Goal: Communication & Community: Answer question/provide support

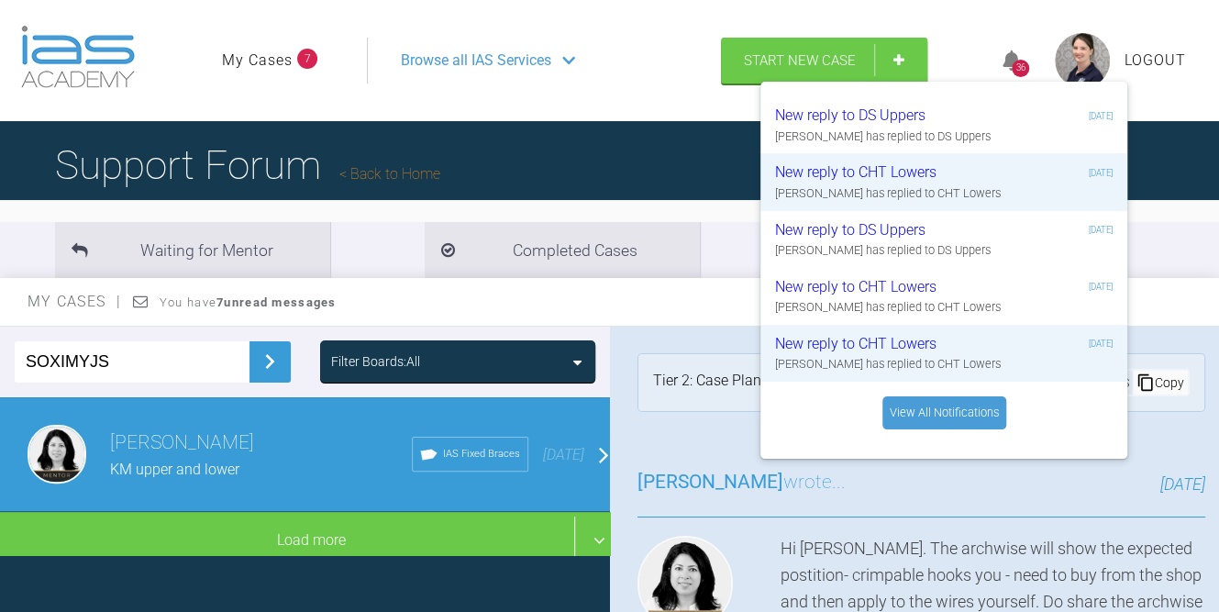
click at [696, 312] on div "My Cases You have 7 unread messages" at bounding box center [609, 302] width 1219 height 48
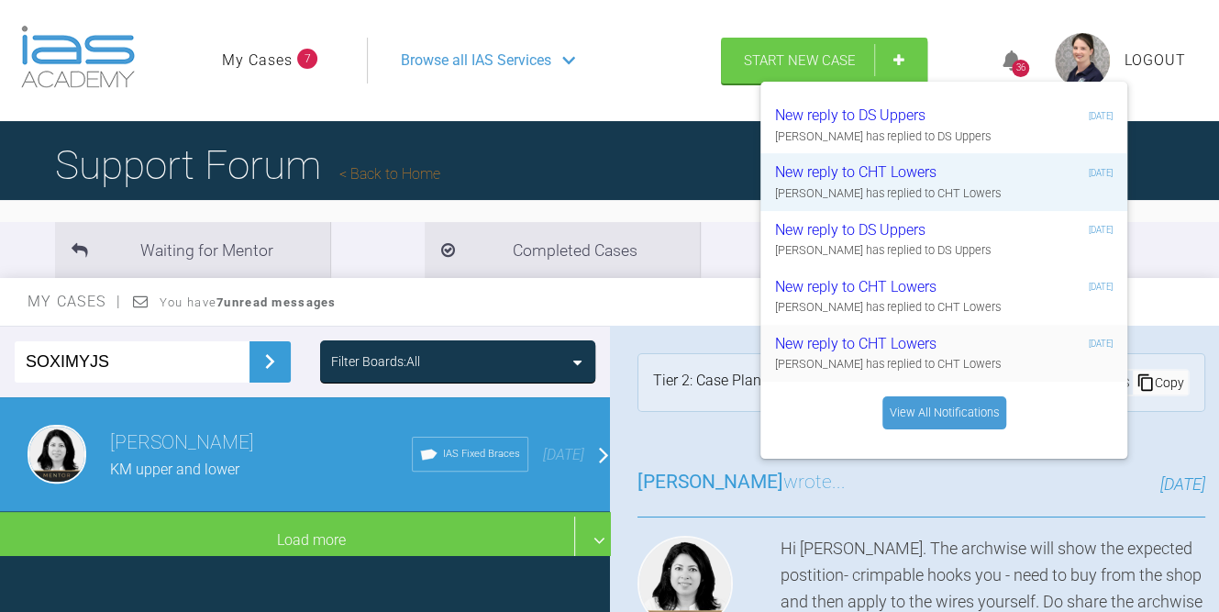
click at [873, 341] on div "New reply to CHT Lowers" at bounding box center [884, 344] width 219 height 24
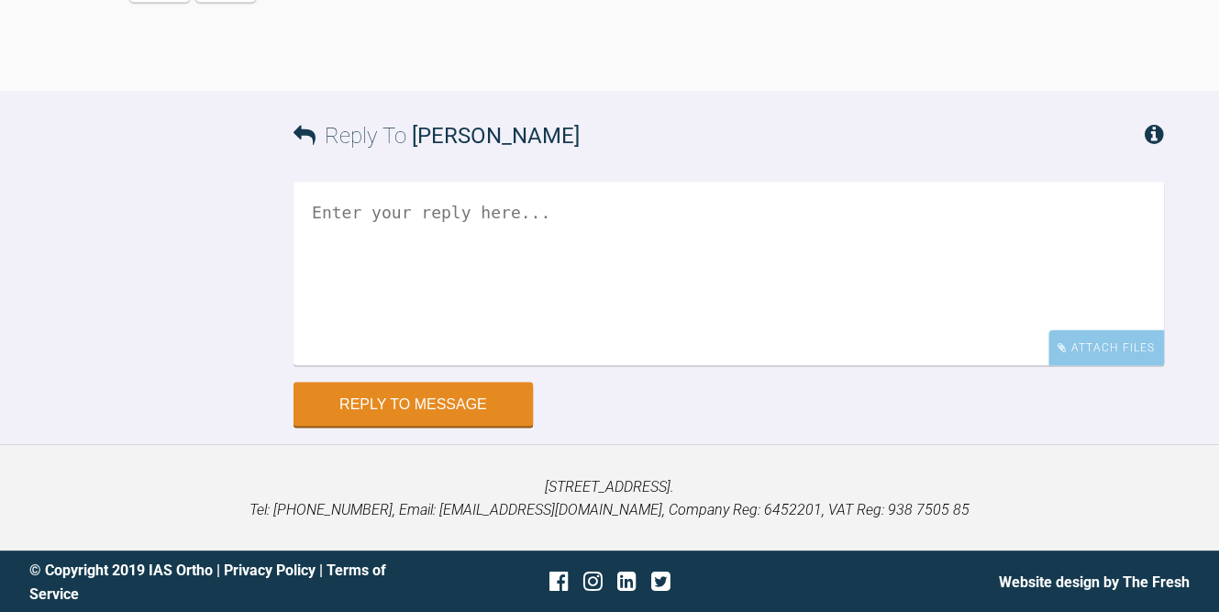
scroll to position [14278, 0]
click at [452, 424] on button "Reply to Message" at bounding box center [413, 405] width 239 height 44
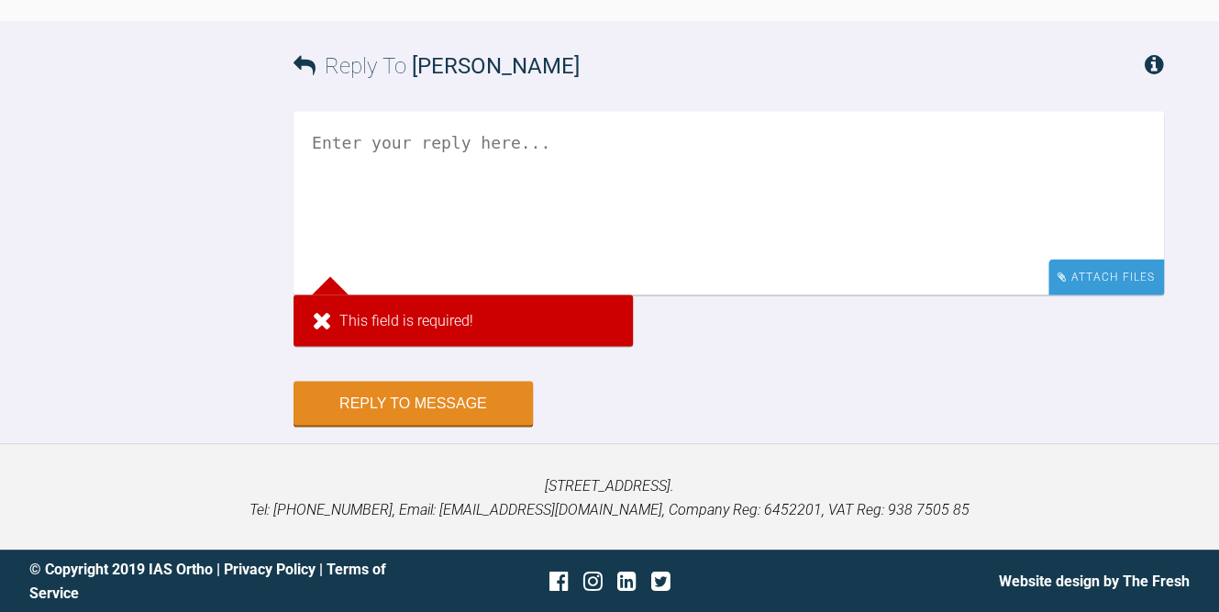
click at [1075, 295] on div "Attach Files" at bounding box center [1107, 277] width 116 height 36
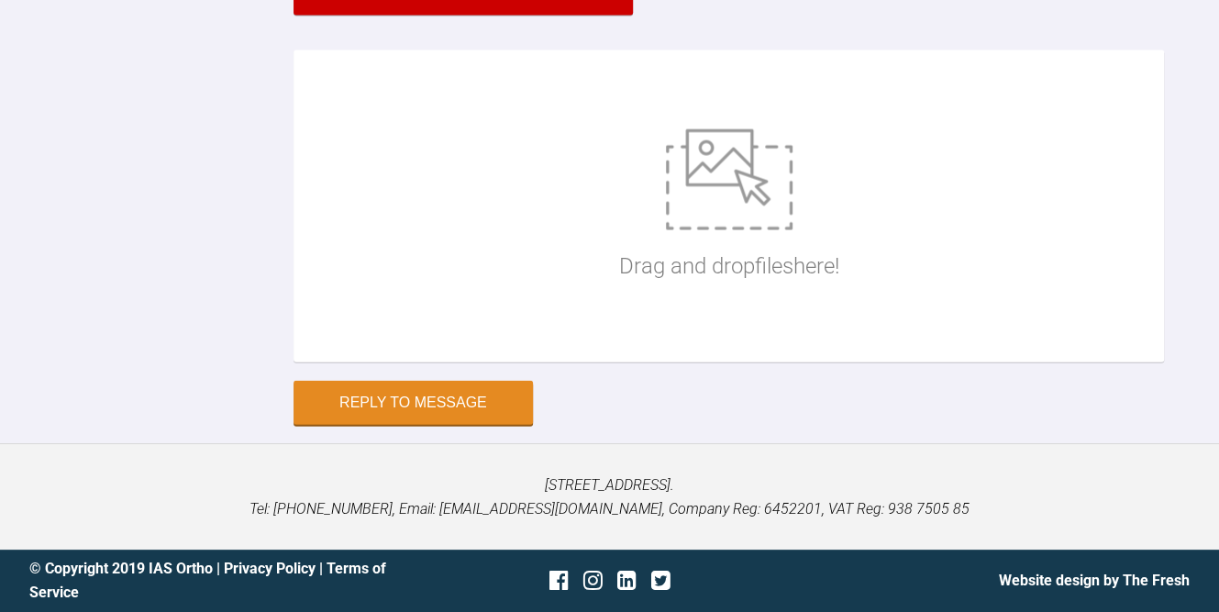
scroll to position [14186, 0]
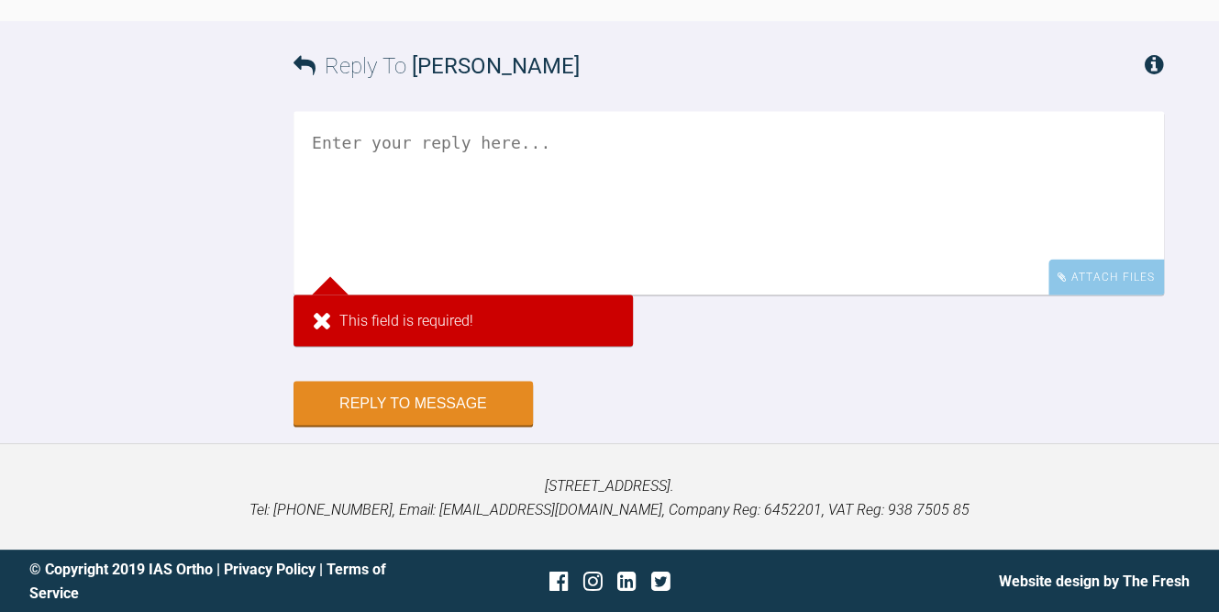
click at [1096, 263] on div "Attach Files" at bounding box center [1107, 277] width 116 height 36
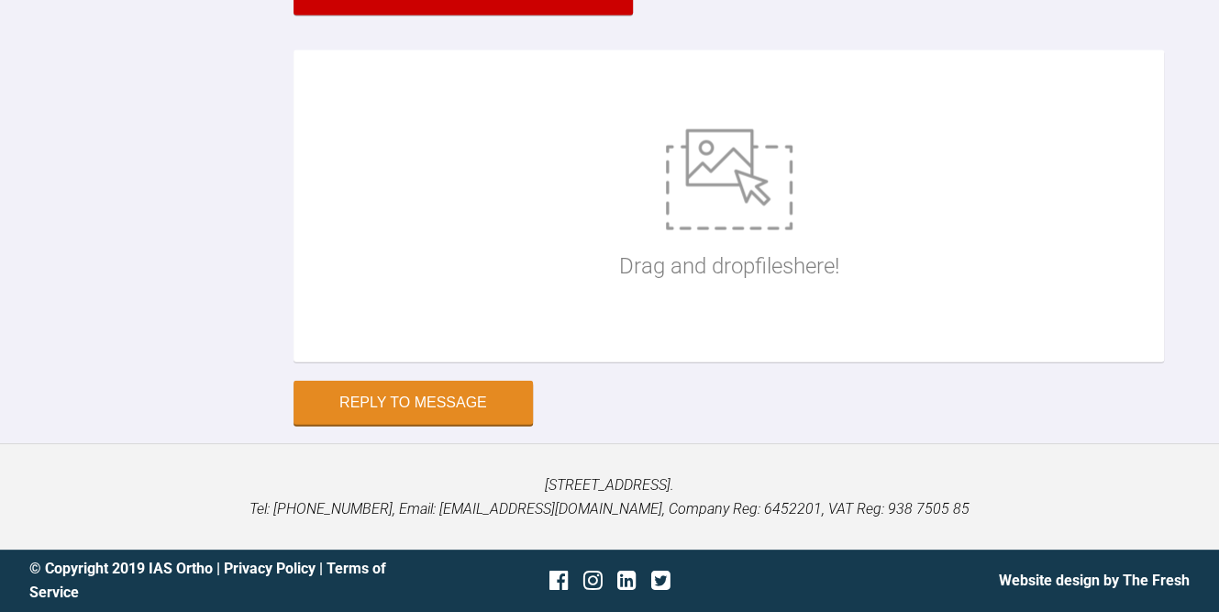
click at [784, 230] on img at bounding box center [729, 179] width 127 height 101
type input "C:\fakepath\IMG_1470.JPG"
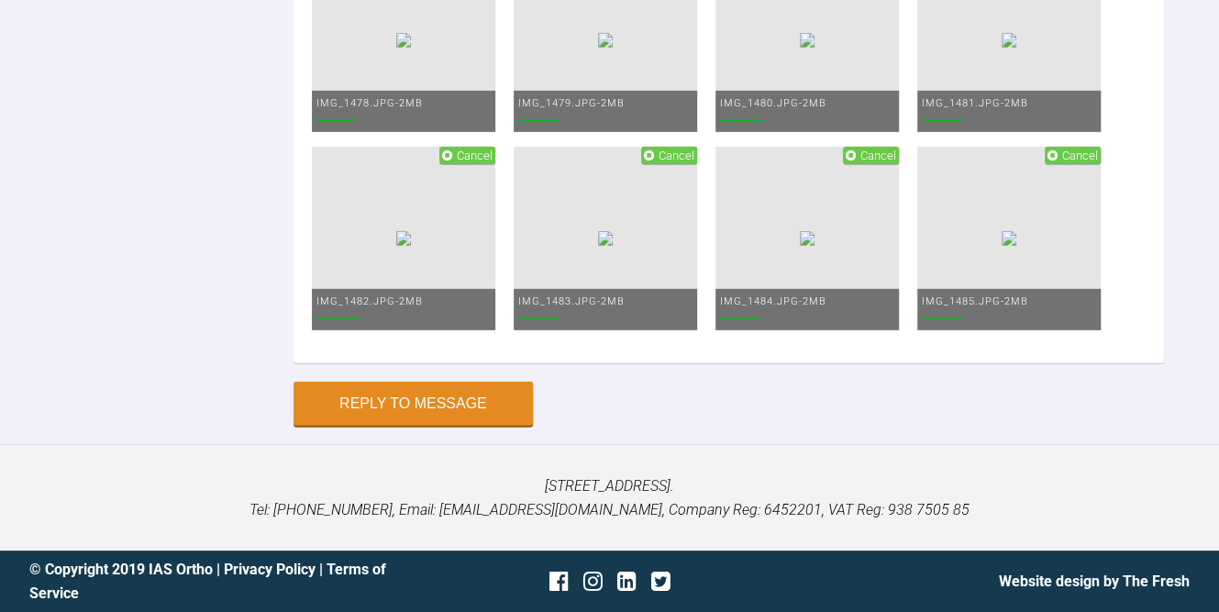
type textarea "h"
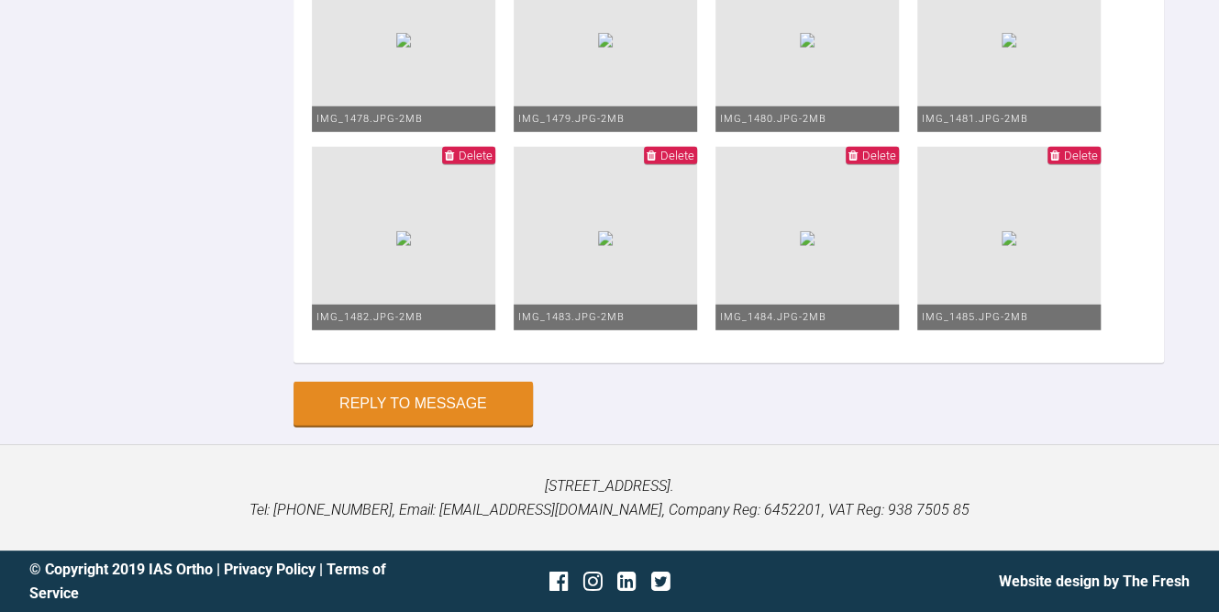
scroll to position [14256, 0]
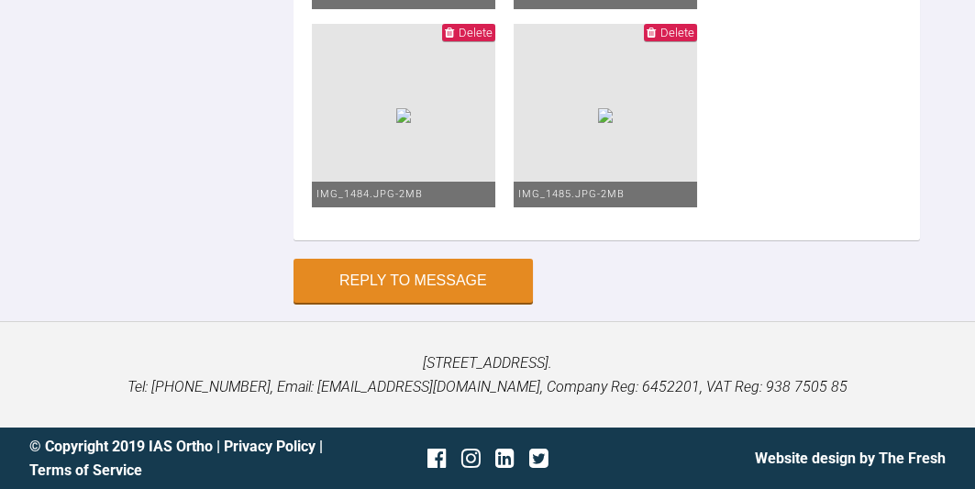
scroll to position [15186, 0]
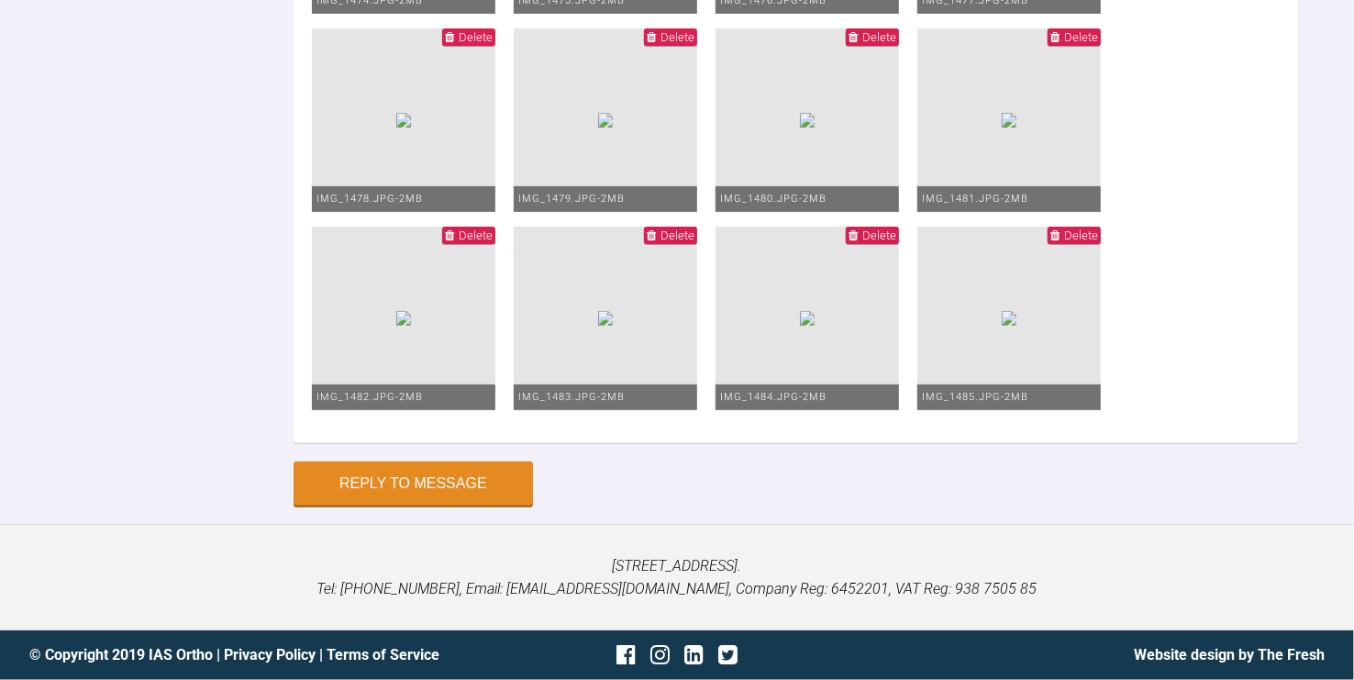
scroll to position [13892, 0]
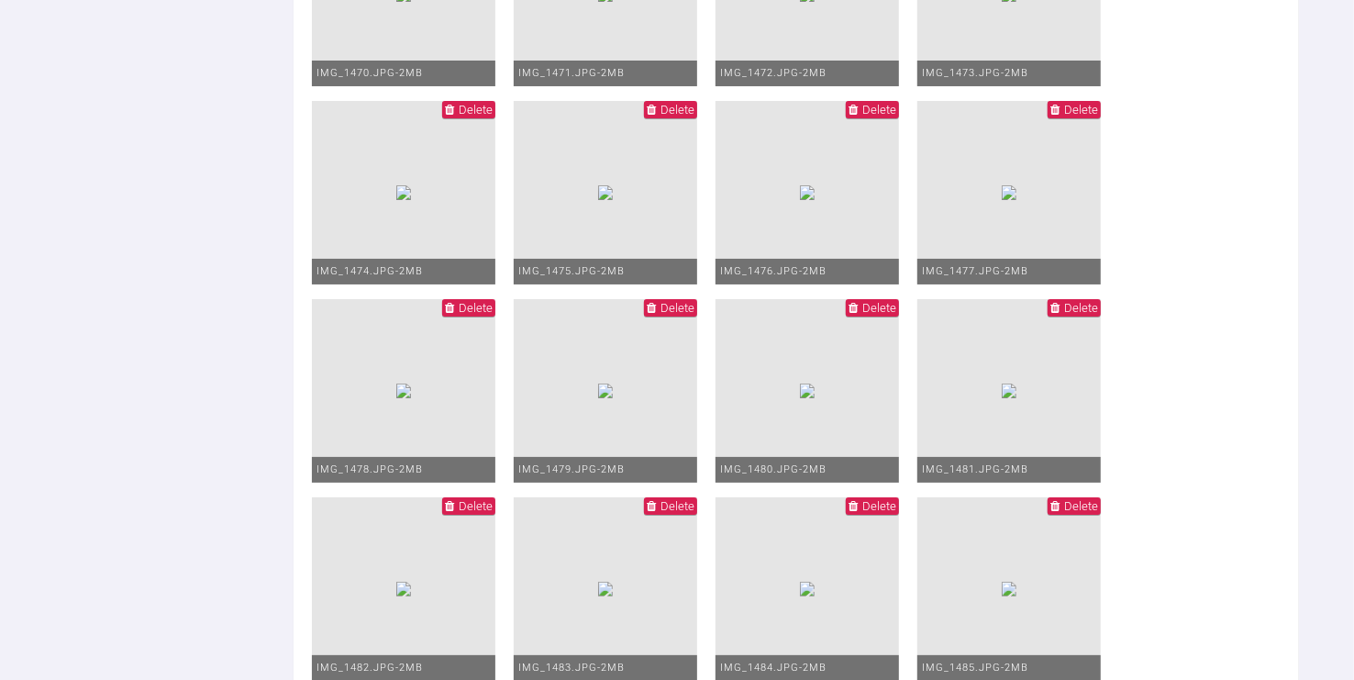
scroll to position [13485, 0]
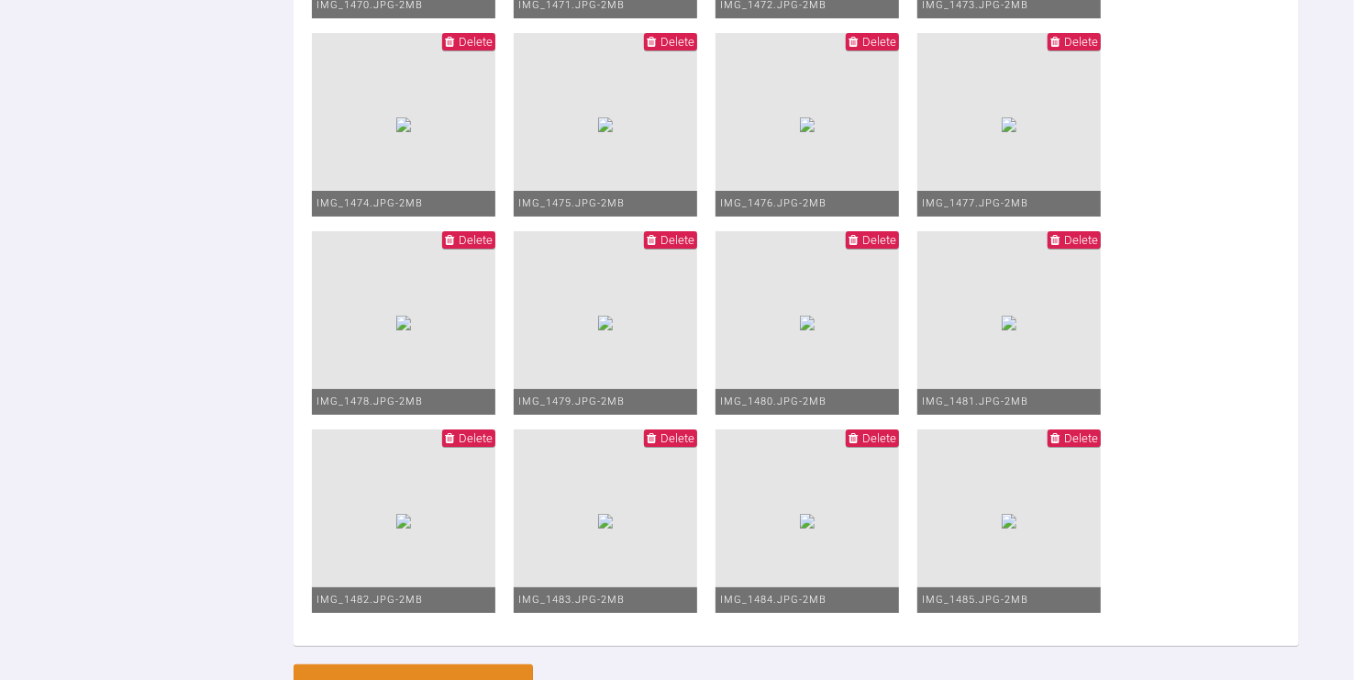
scroll to position [13791, 0]
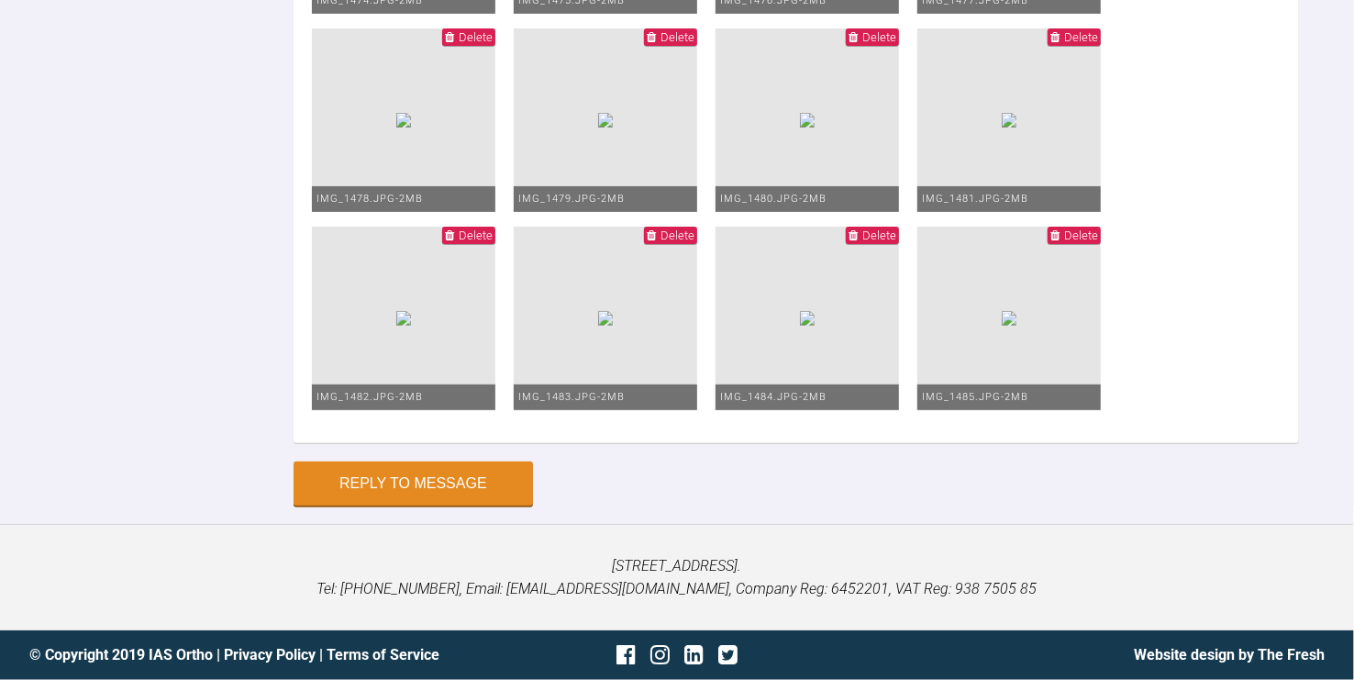
scroll to position [50, 0]
type textarea "Hello, Please find clinical images attached. I have changed up to .016 wire as …"
click at [489, 483] on button "Reply to Message" at bounding box center [413, 485] width 239 height 44
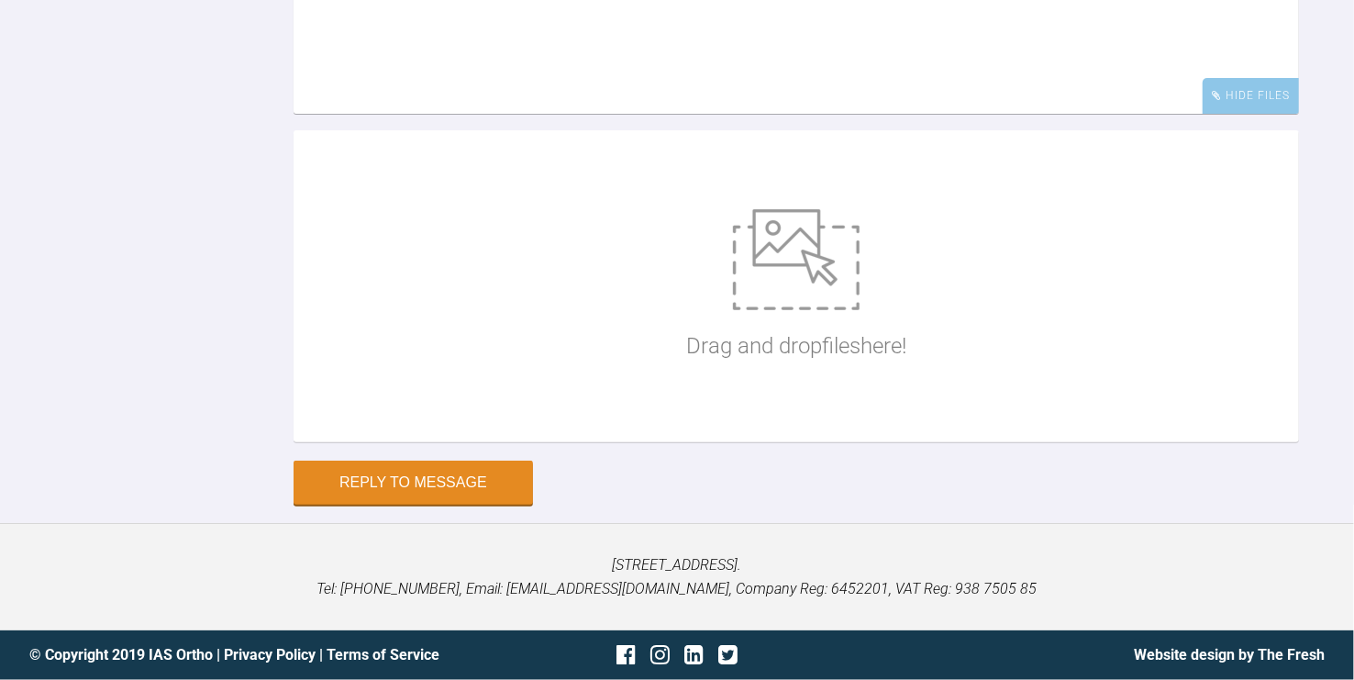
scroll to position [14222, 0]
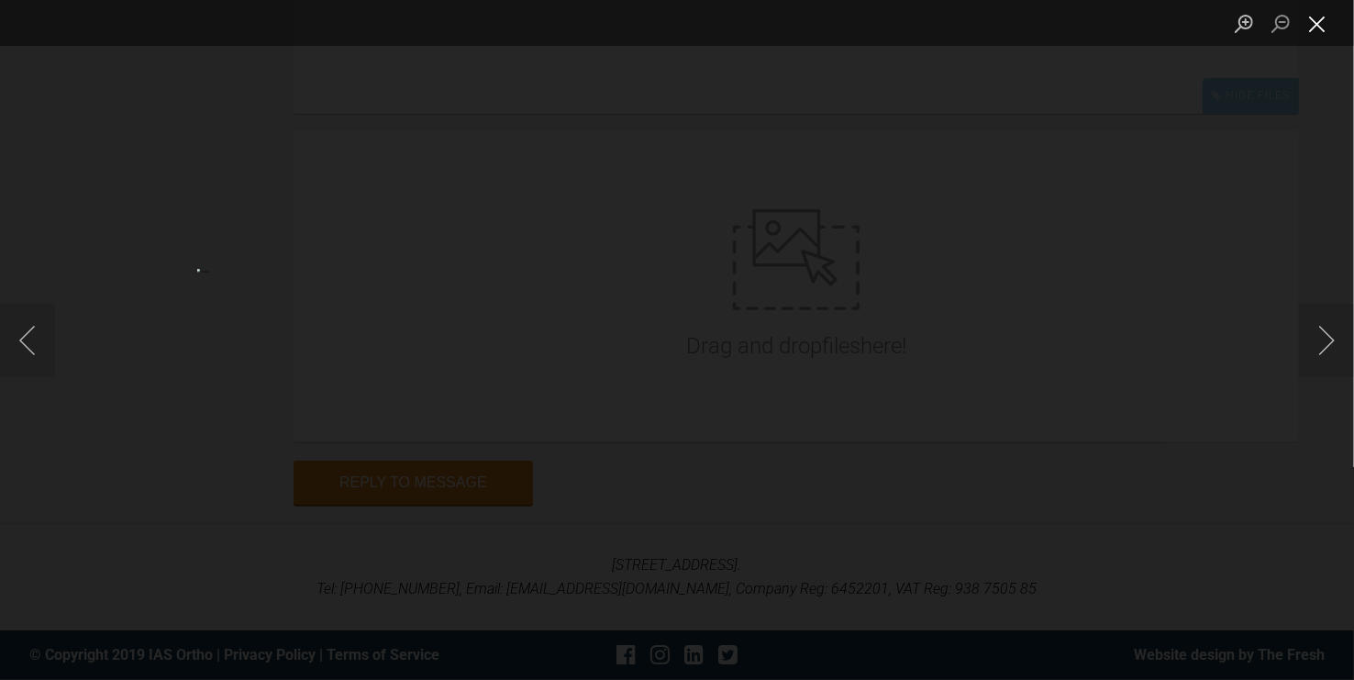
click at [1231, 28] on button "Close lightbox" at bounding box center [1317, 23] width 37 height 32
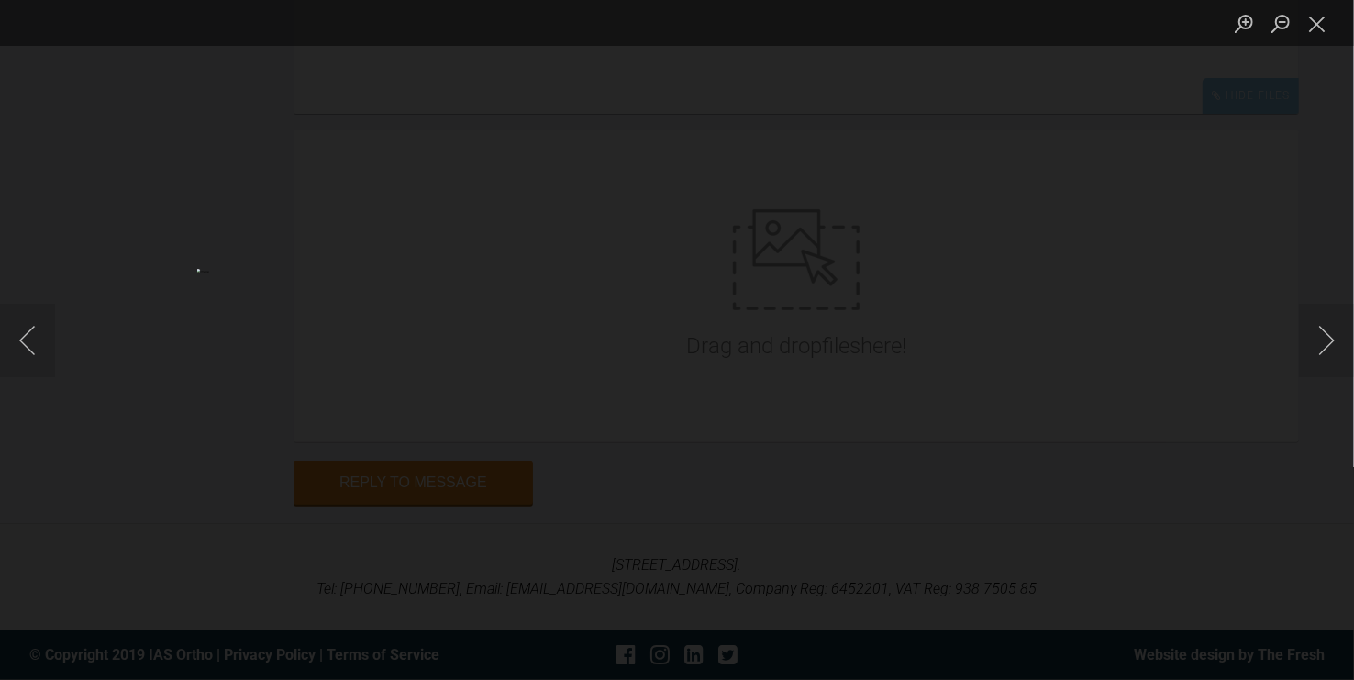
scroll to position [14017, 0]
click at [1231, 22] on button "Close lightbox" at bounding box center [1317, 23] width 37 height 32
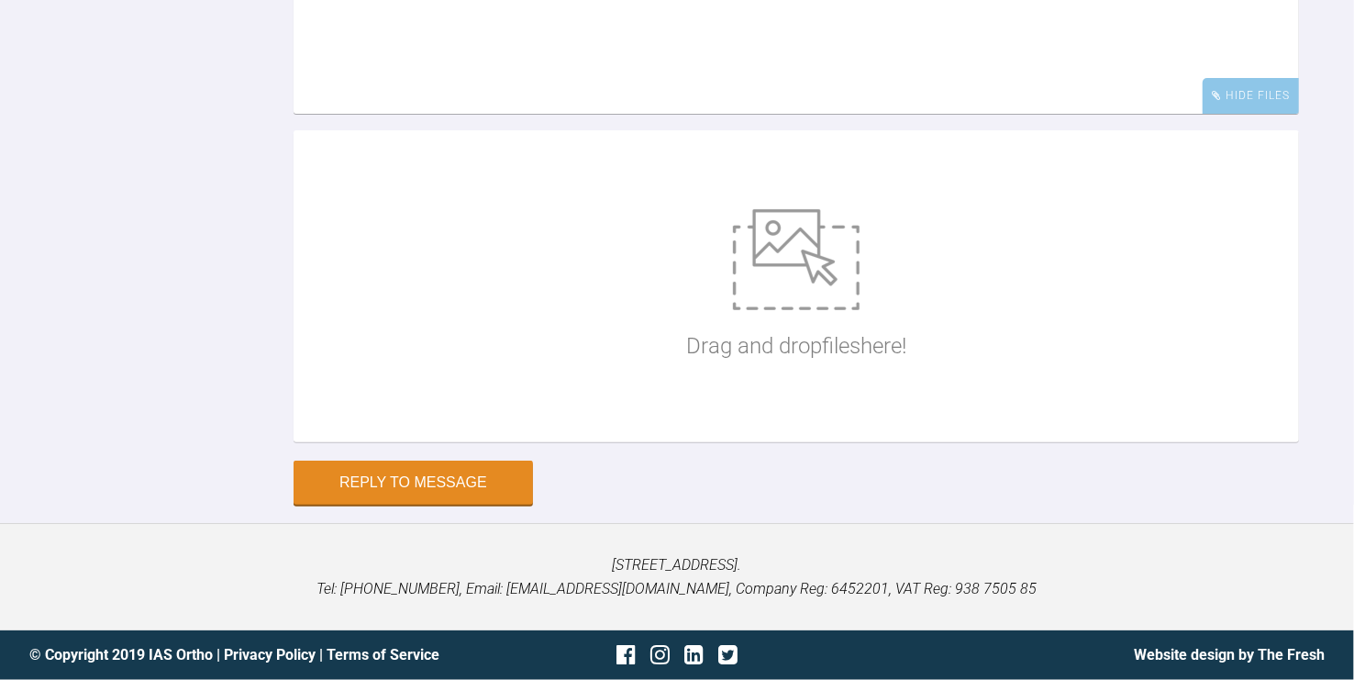
scroll to position [14527, 0]
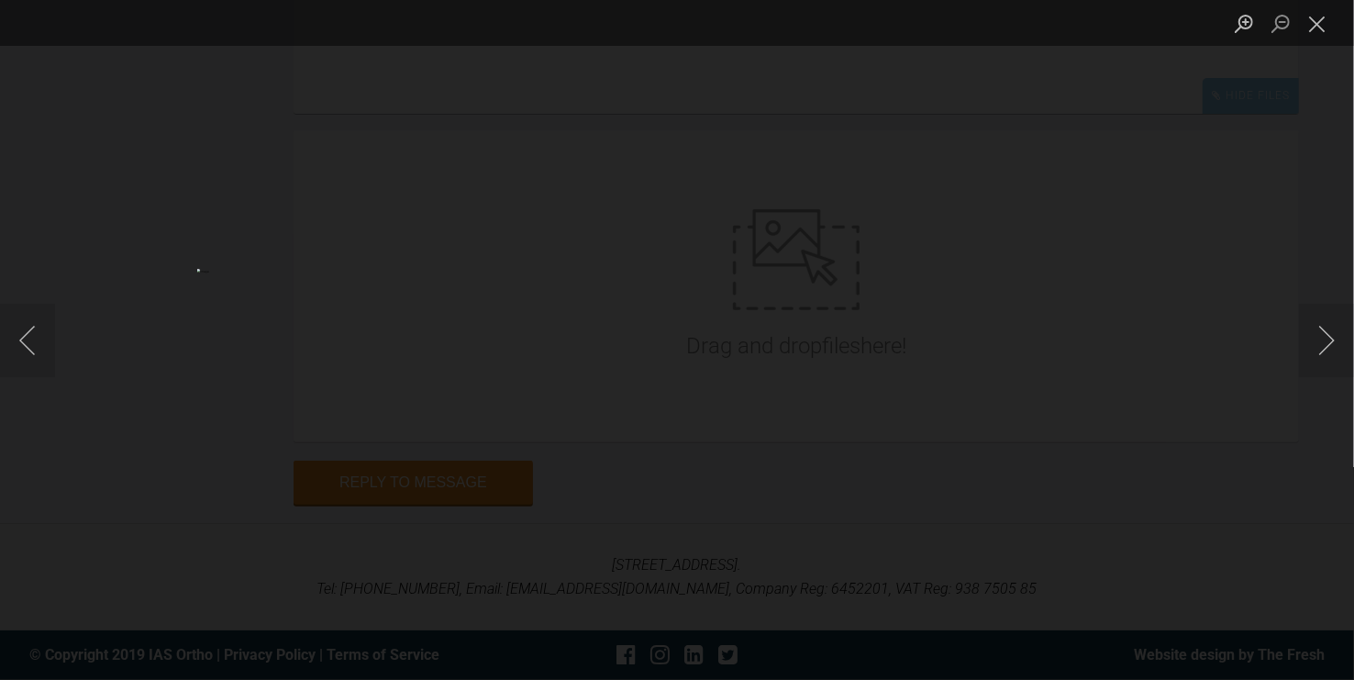
scroll to position [14731, 0]
click at [1231, 27] on button "Close lightbox" at bounding box center [1317, 23] width 37 height 32
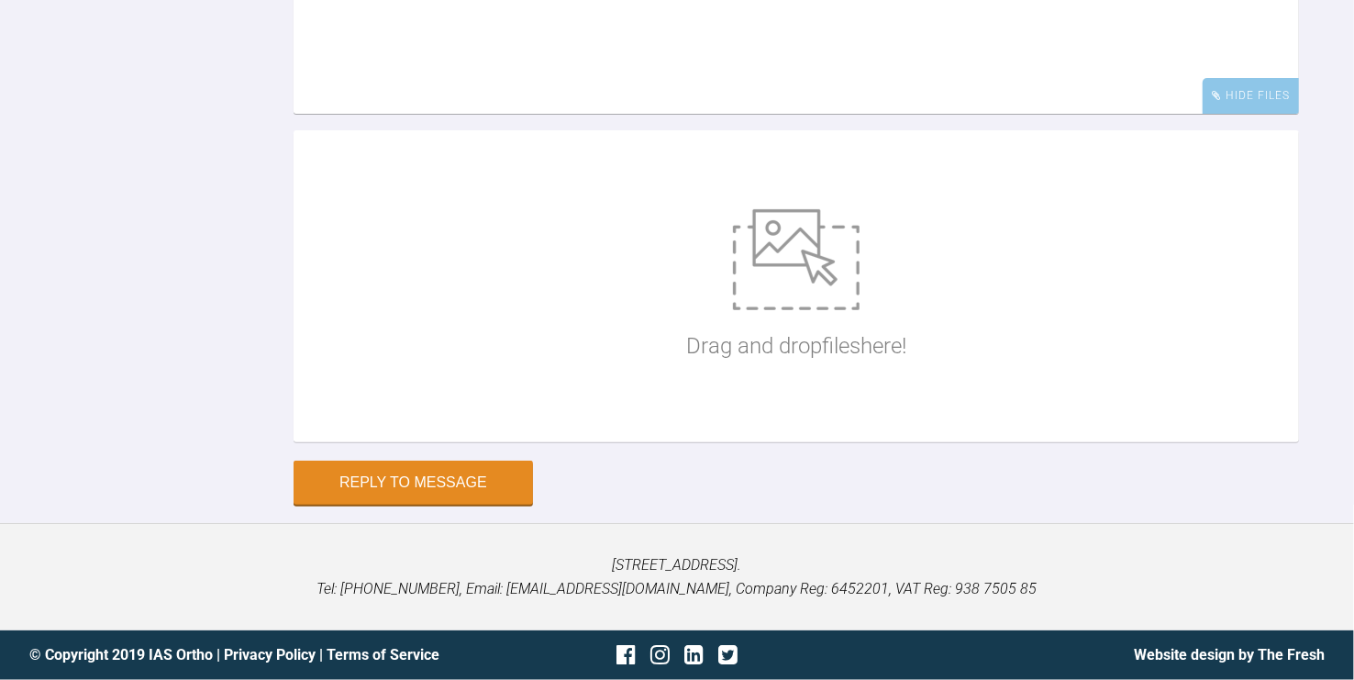
scroll to position [14629, 0]
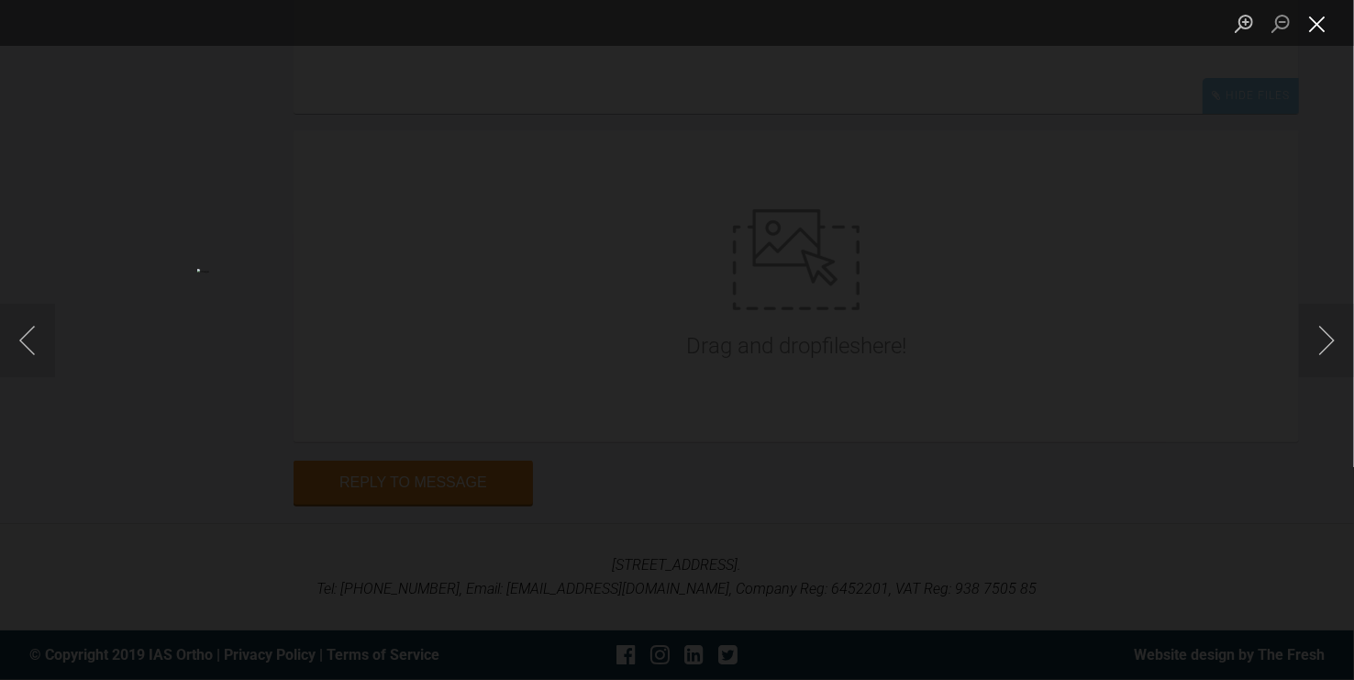
click at [1231, 18] on button "Close lightbox" at bounding box center [1317, 23] width 37 height 32
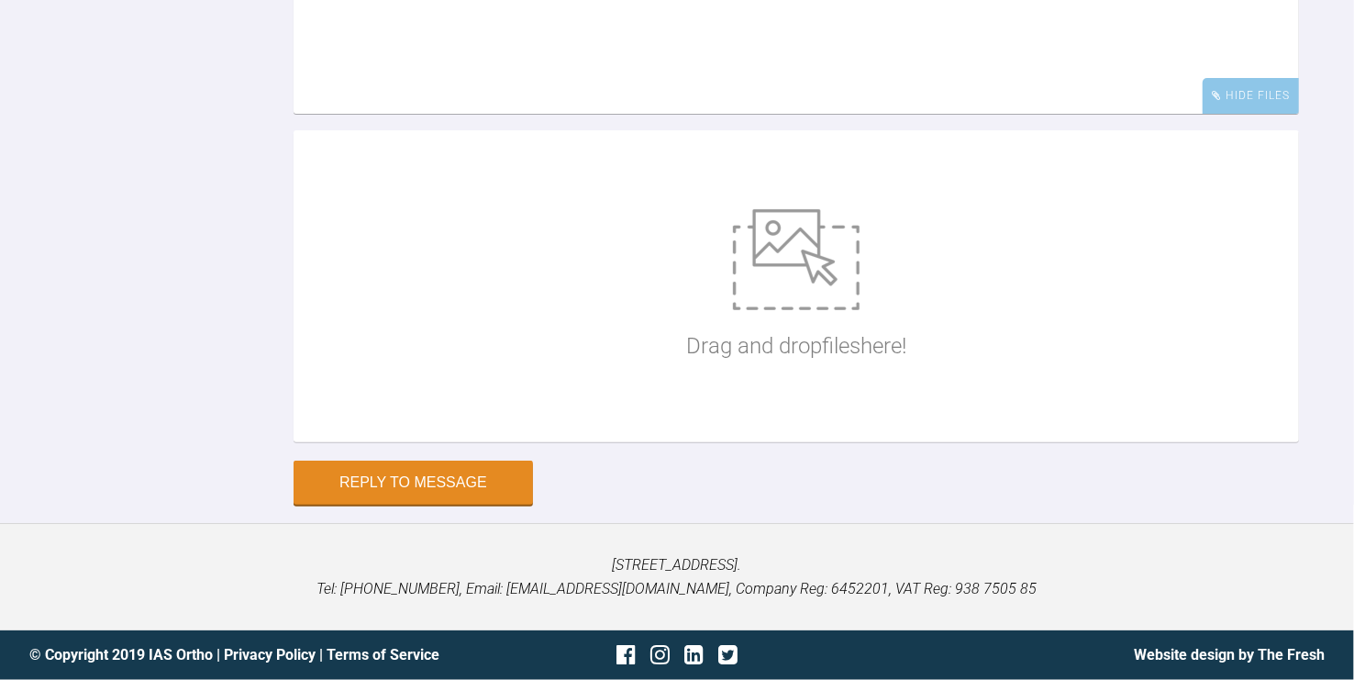
scroll to position [14324, 0]
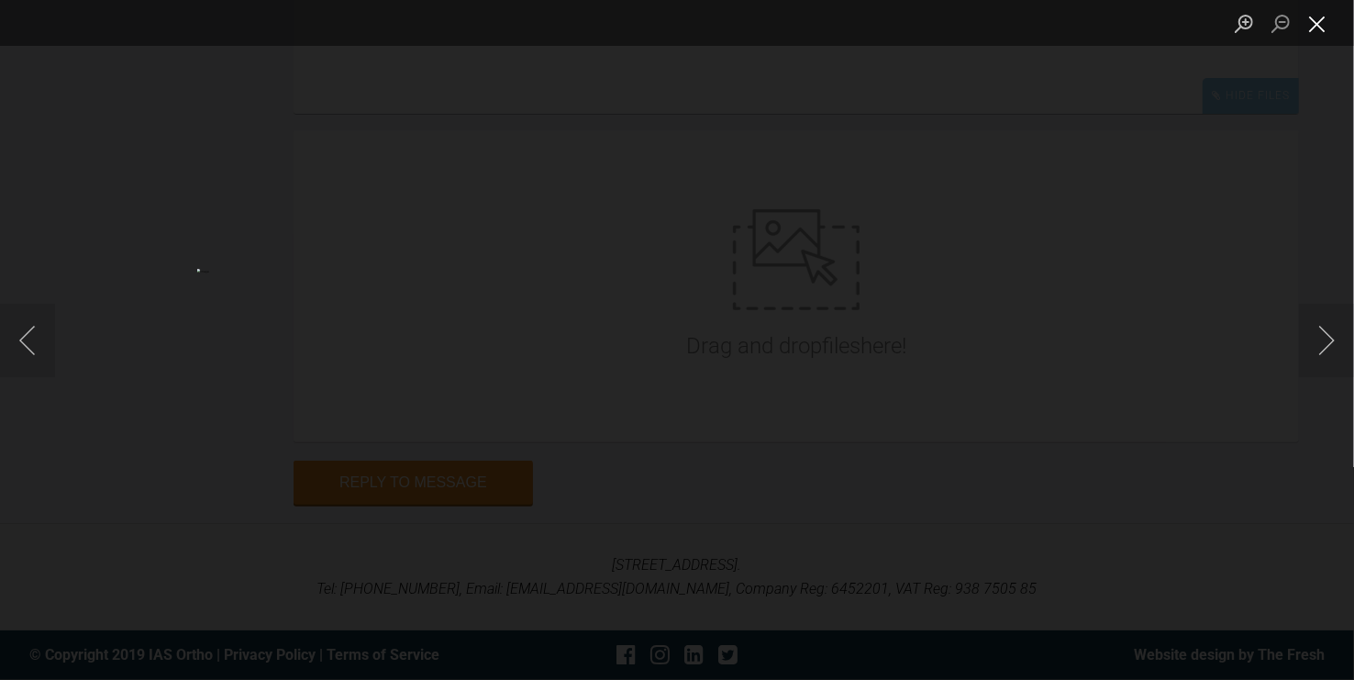
click at [1231, 20] on button "Close lightbox" at bounding box center [1317, 23] width 37 height 32
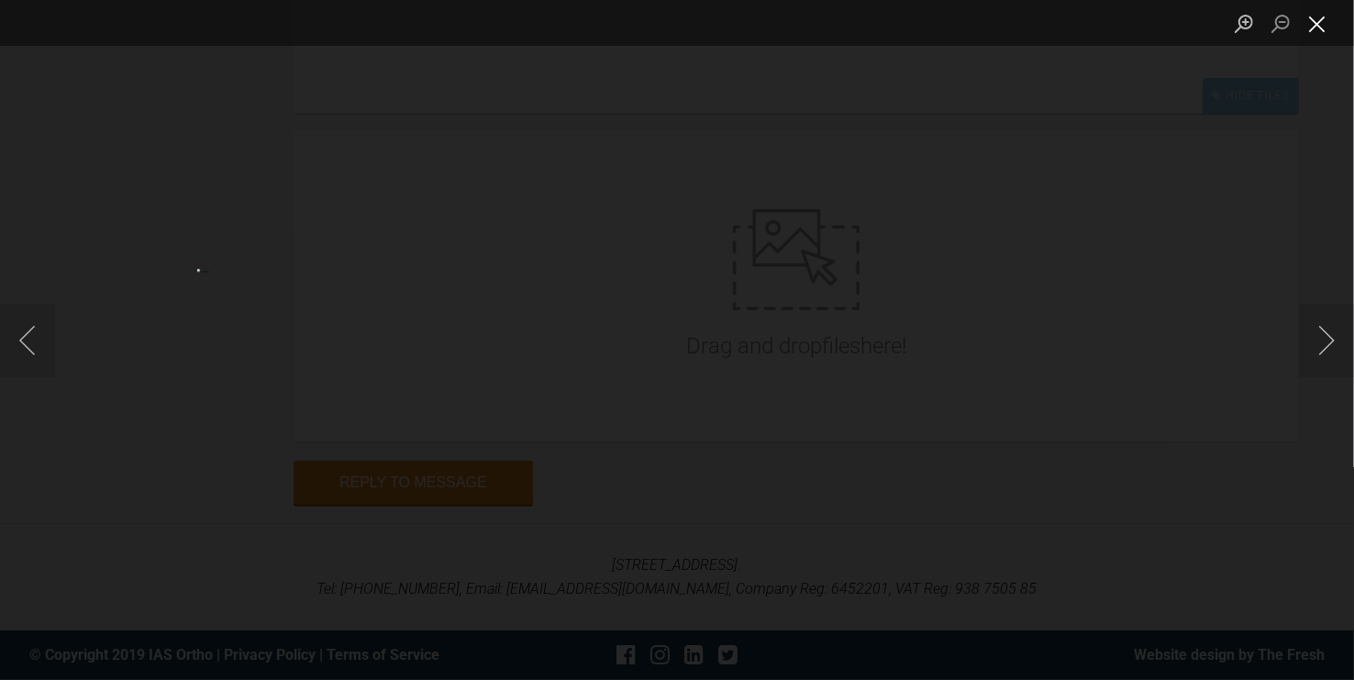
click at [1231, 20] on button "Close lightbox" at bounding box center [1317, 23] width 37 height 32
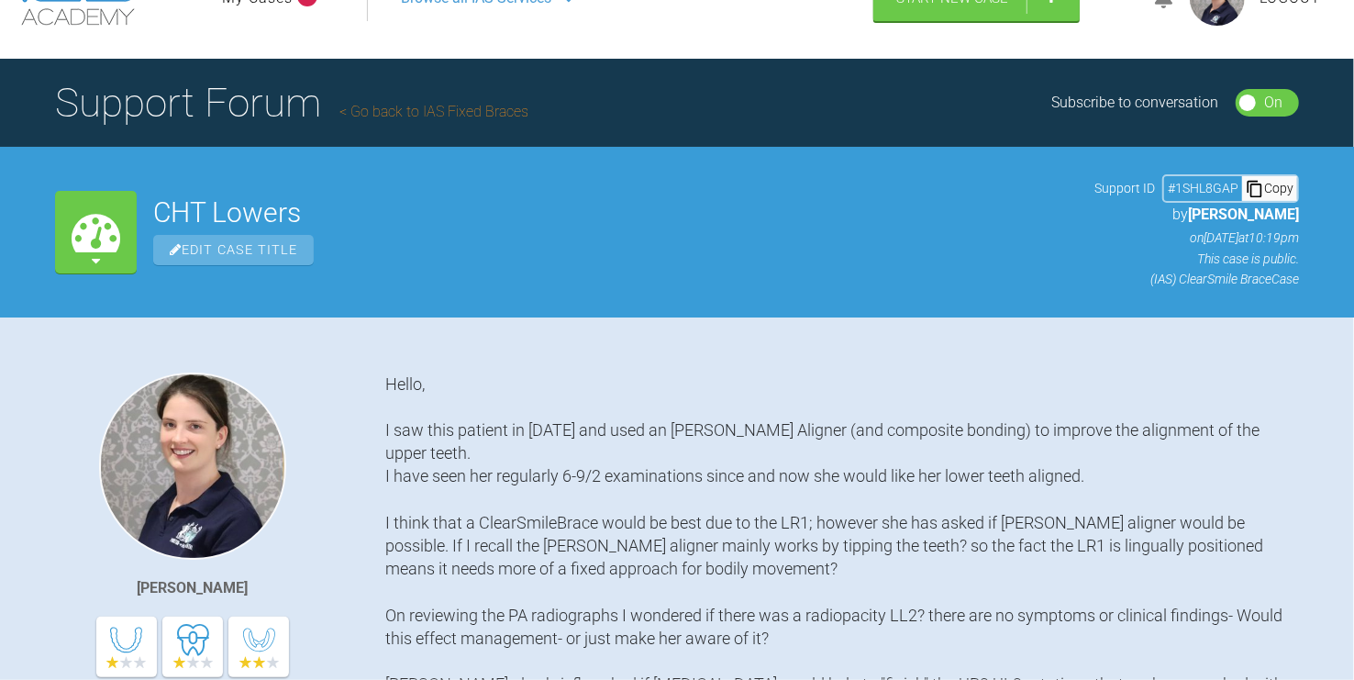
scroll to position [0, 0]
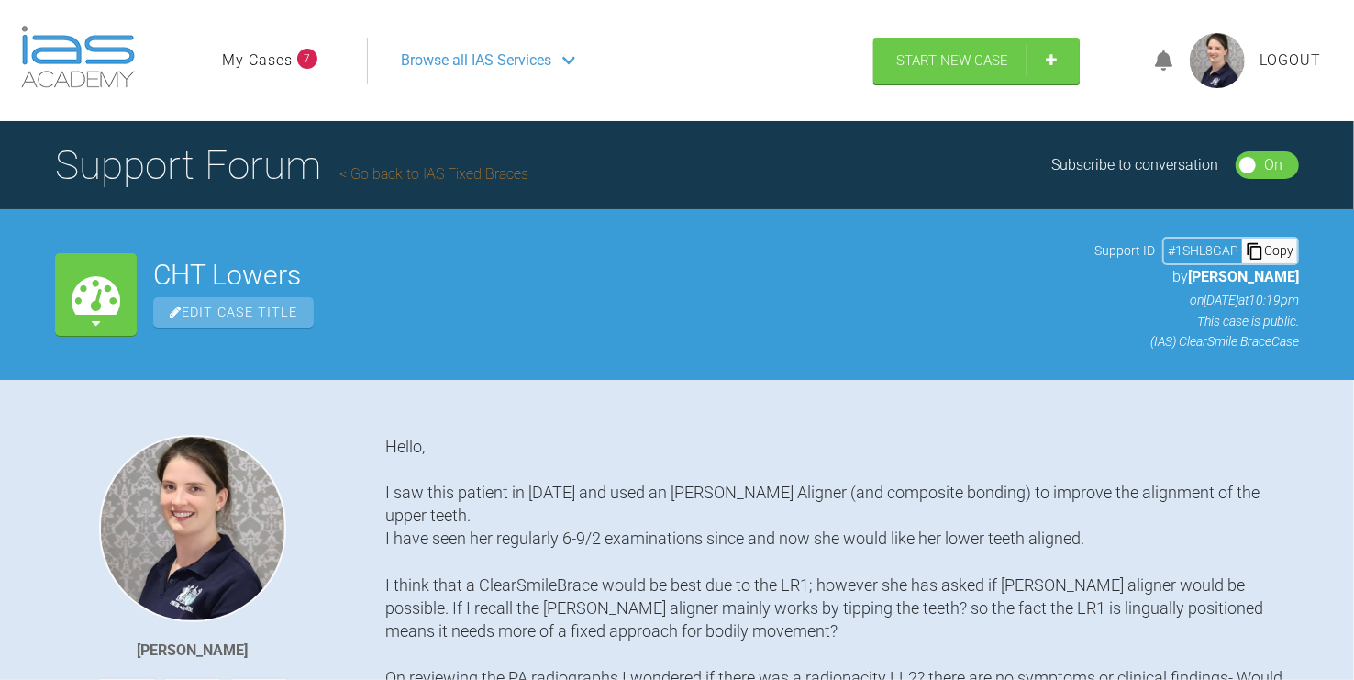
click at [1163, 59] on icon at bounding box center [1164, 60] width 18 height 21
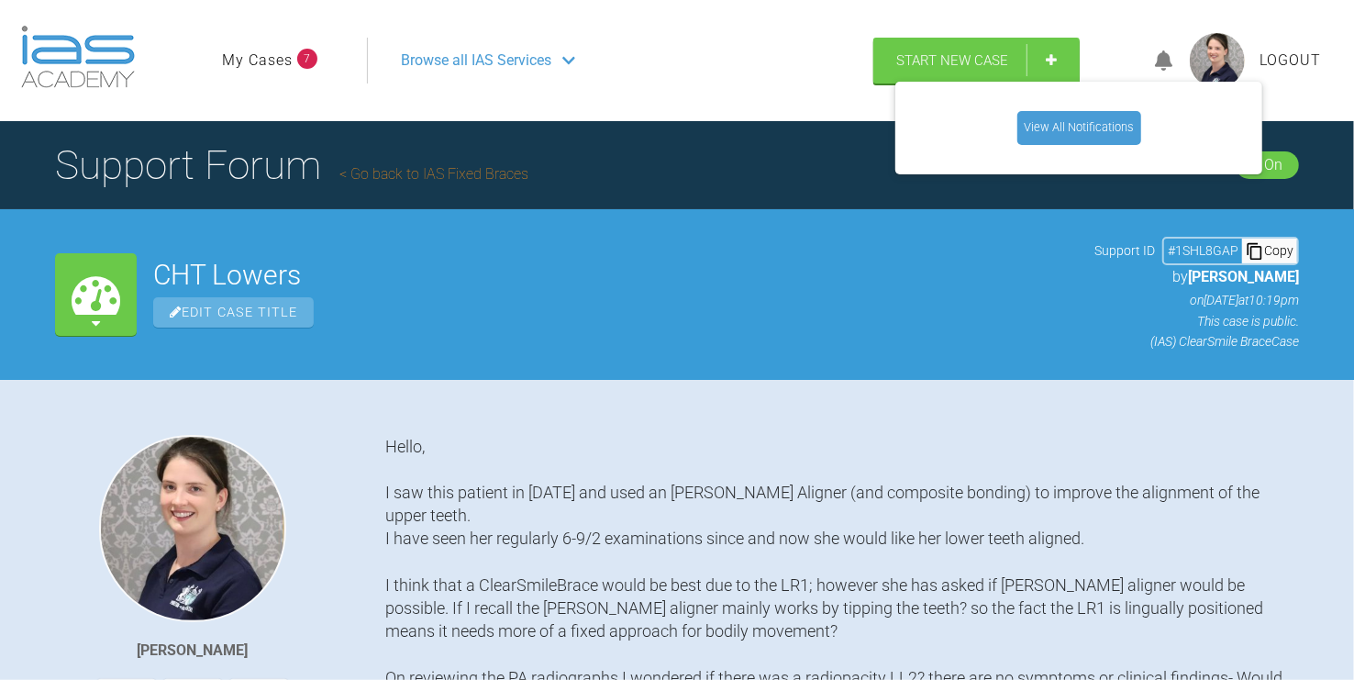
click at [1099, 132] on link "View All Notifications" at bounding box center [1079, 127] width 124 height 33
click at [282, 68] on link "My Cases" at bounding box center [257, 61] width 71 height 24
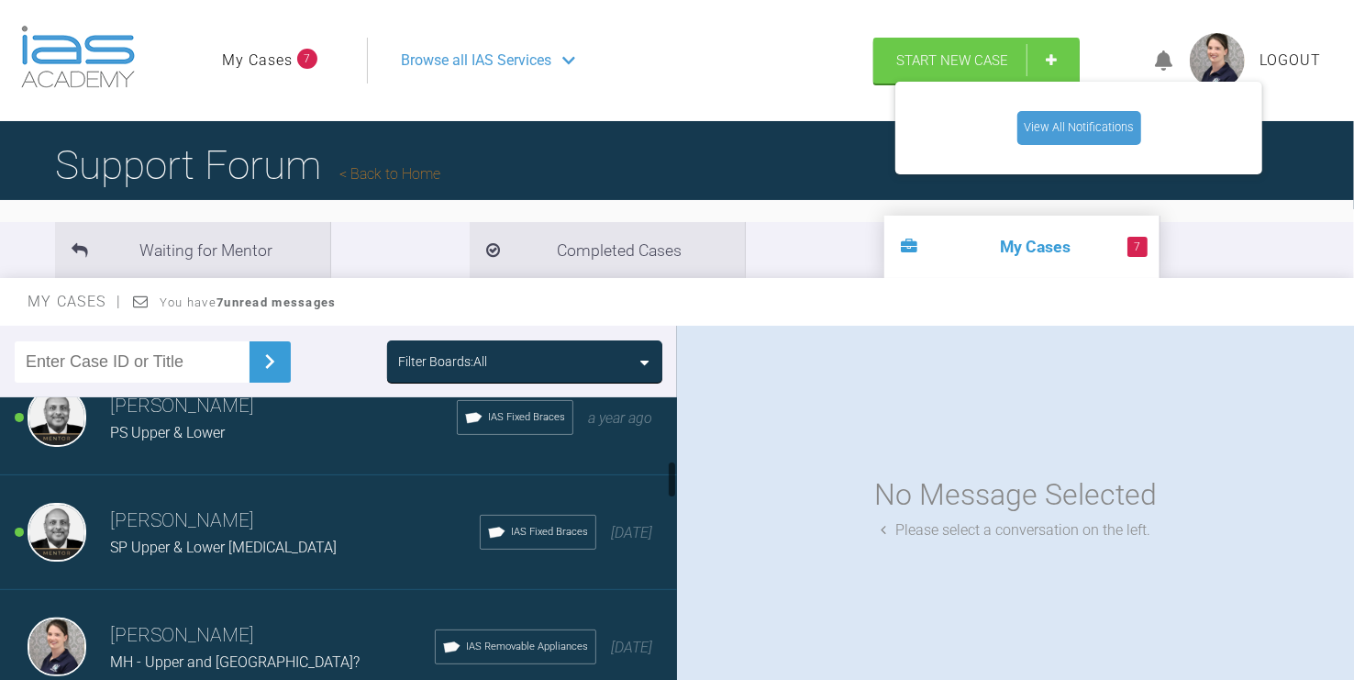
scroll to position [509, 0]
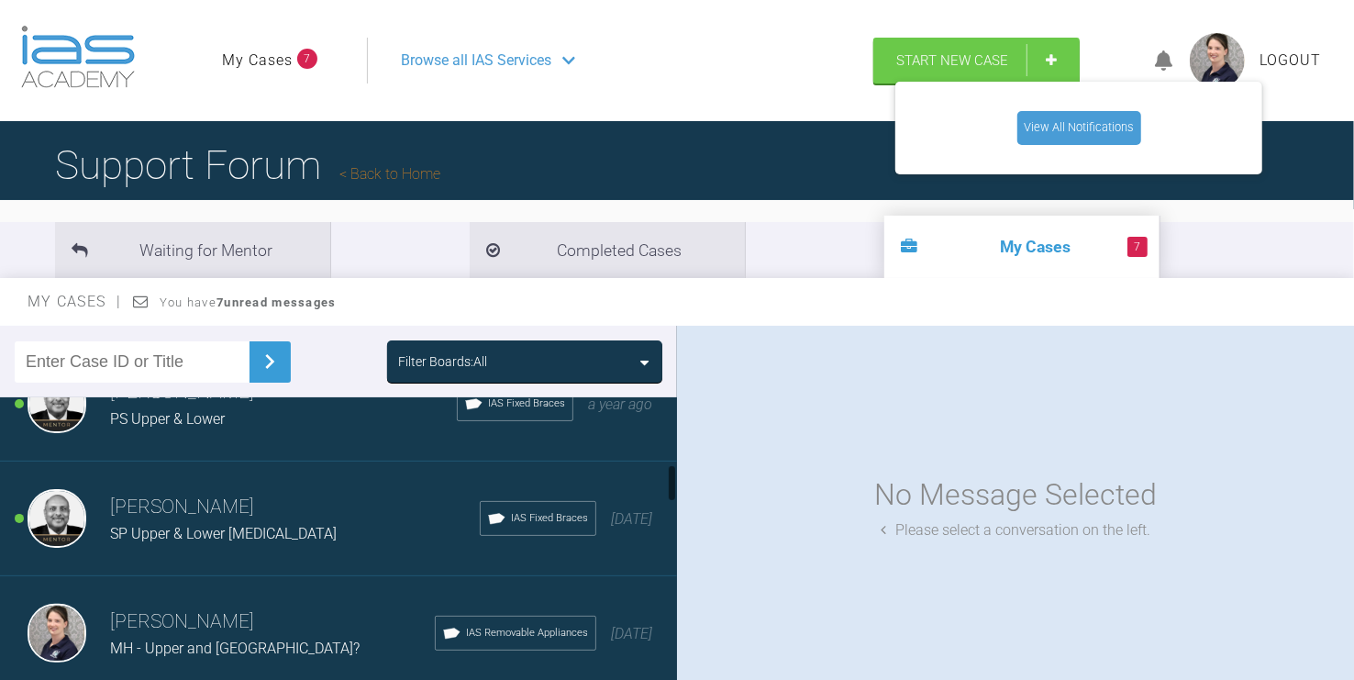
click at [179, 436] on div "[PERSON_NAME] PS Upper & Lower IAS Fixed Braces a year ago" at bounding box center [346, 404] width 692 height 115
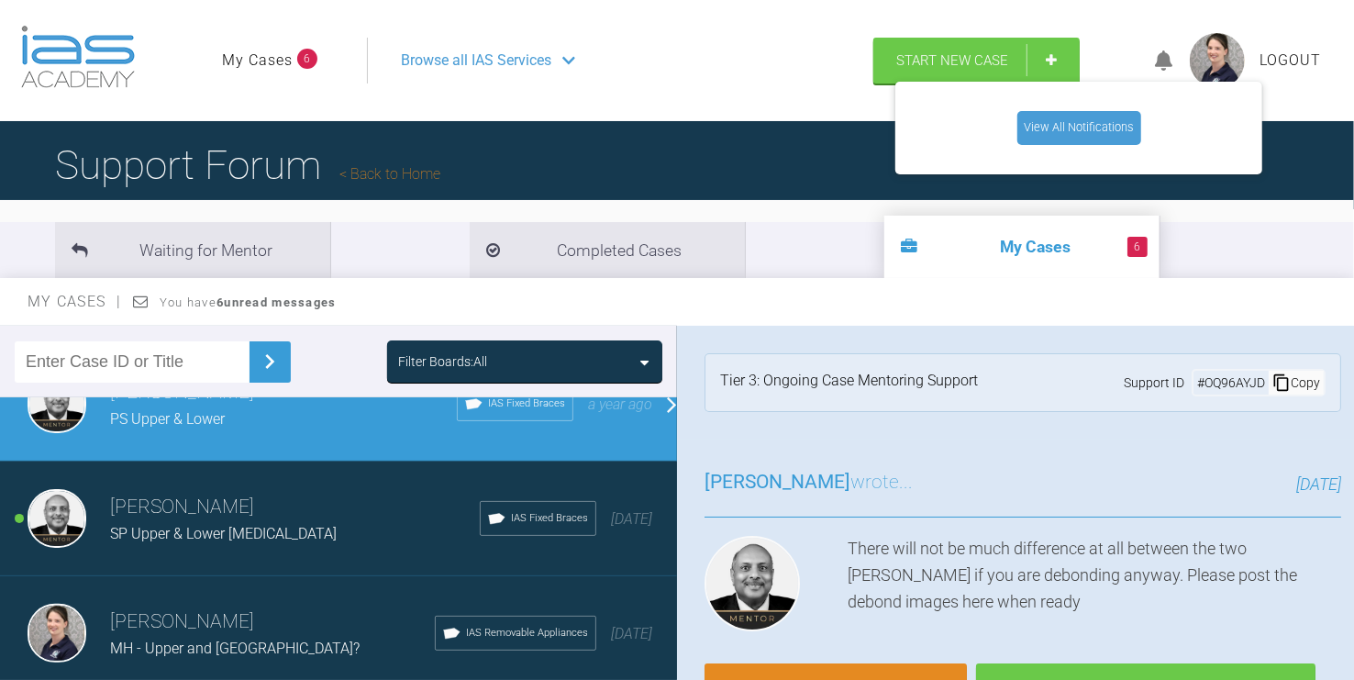
scroll to position [102, 0]
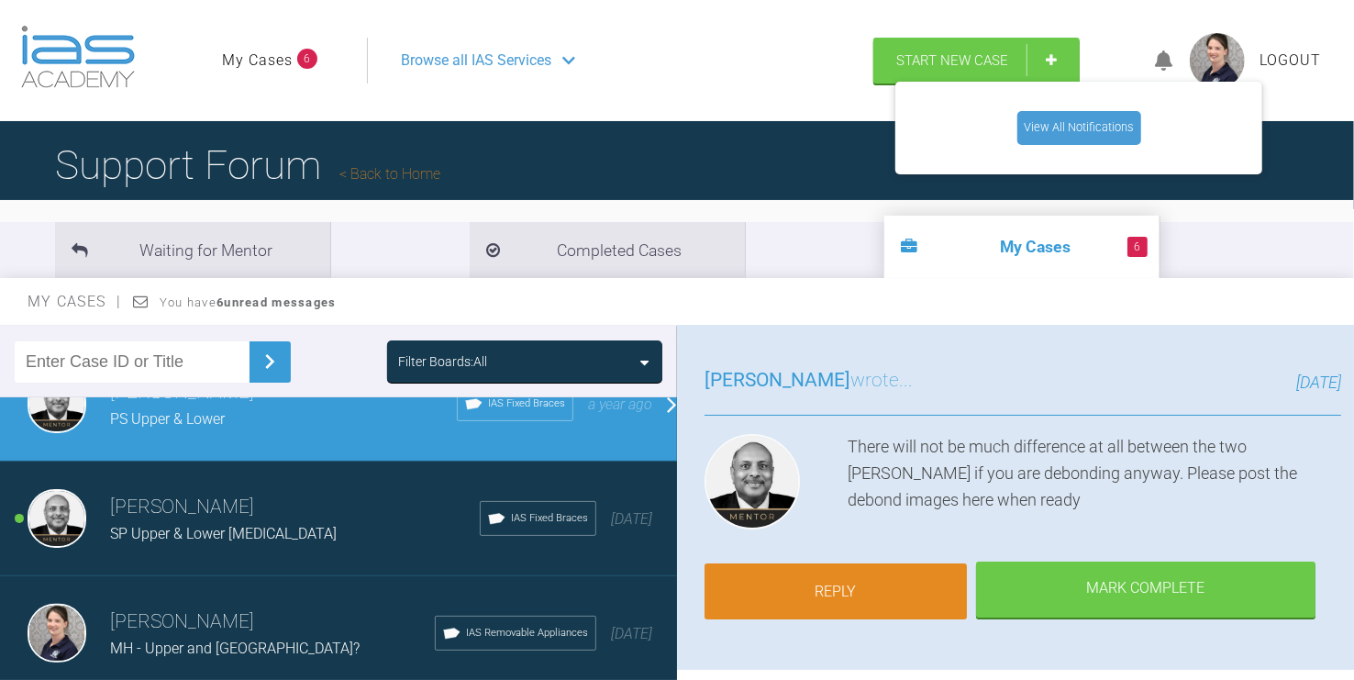
click at [833, 584] on link "Reply" at bounding box center [836, 591] width 262 height 57
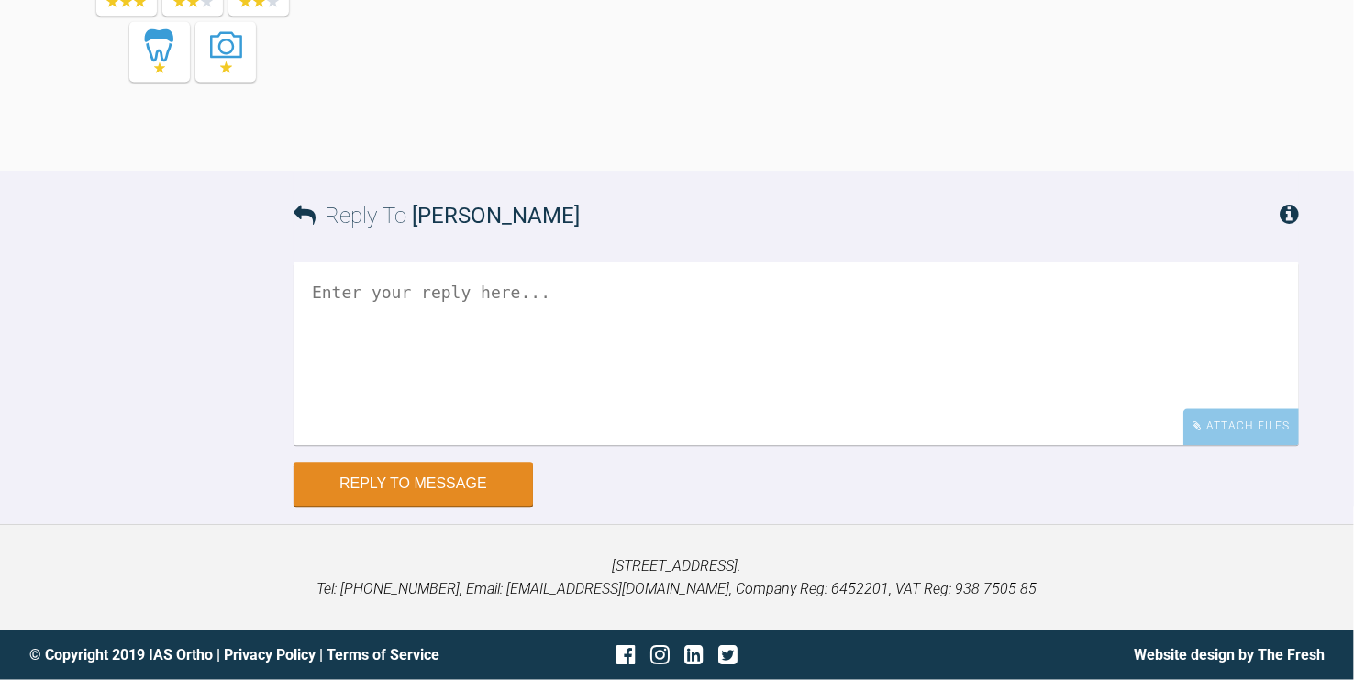
scroll to position [13547, 0]
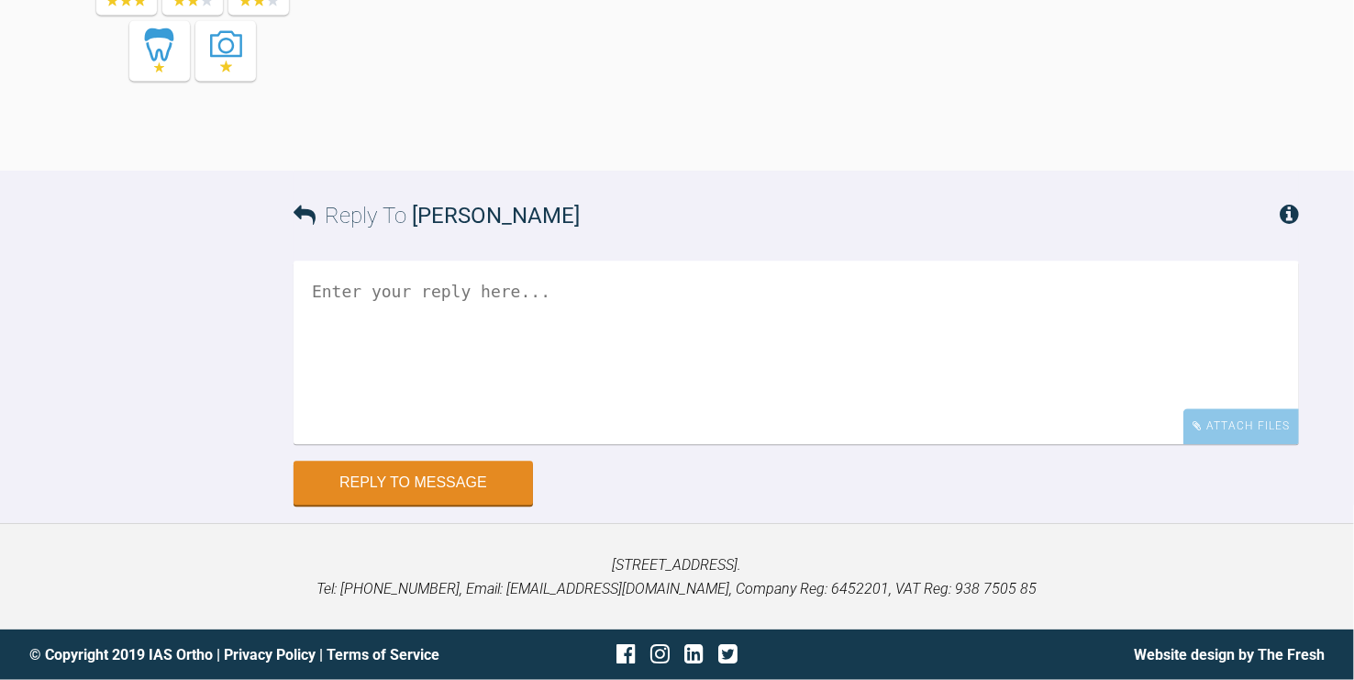
click at [505, 372] on textarea at bounding box center [797, 352] width 1006 height 183
click at [384, 289] on textarea "Hello, delayed debond due to patients busy work diary. Please find attached pos…" at bounding box center [797, 352] width 1006 height 183
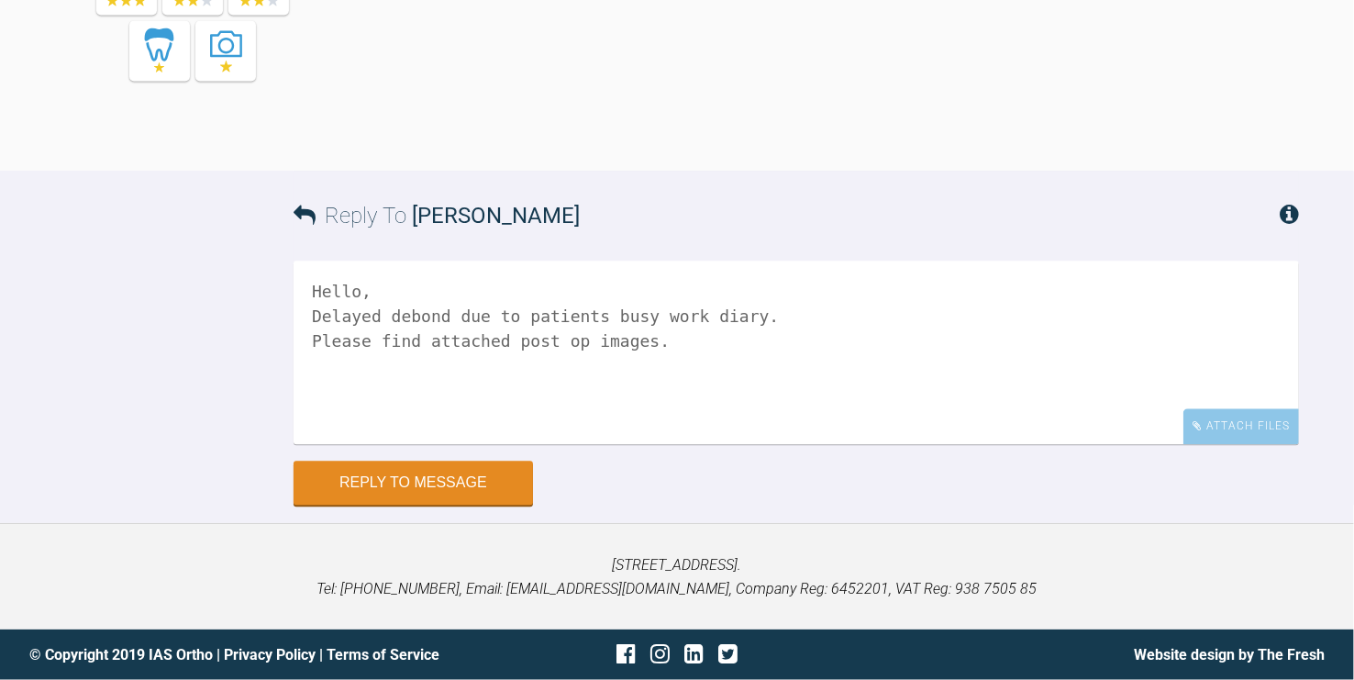
click at [694, 336] on textarea "Hello, Delayed debond due to patients busy work diary. Please find attached pos…" at bounding box center [797, 352] width 1006 height 183
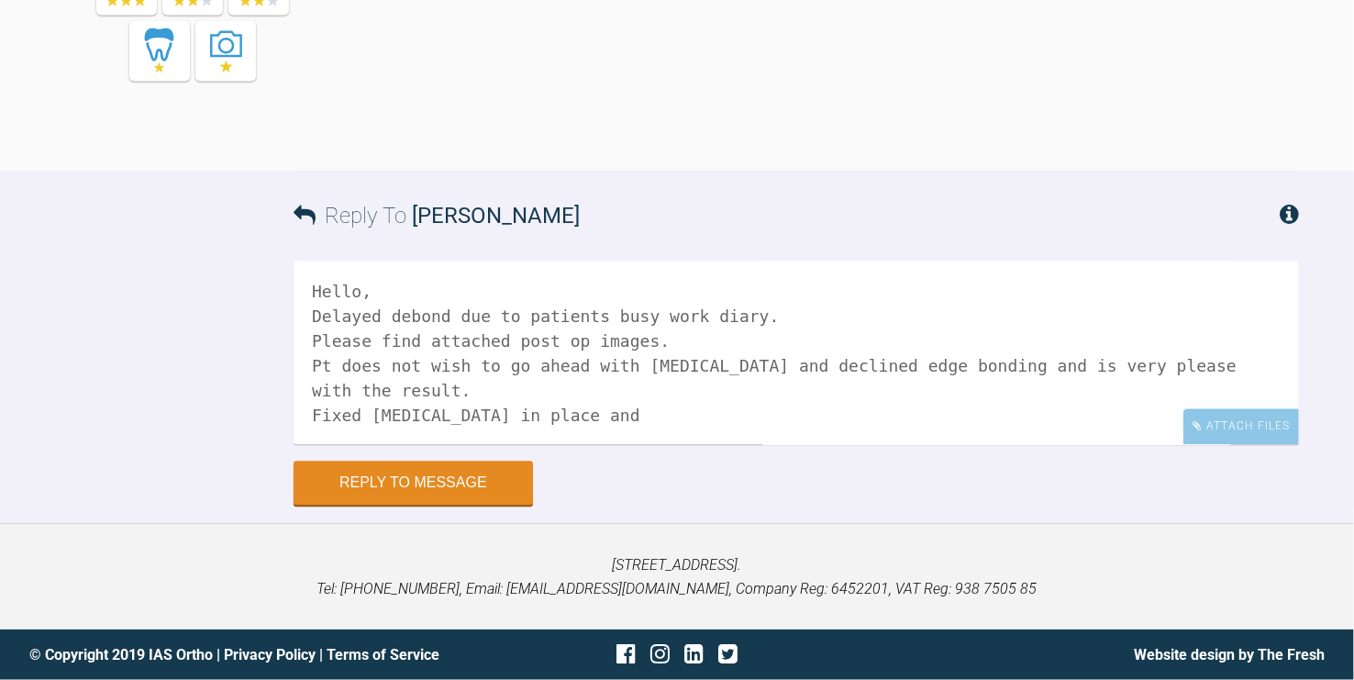
scroll to position [13445, 0]
click at [645, 444] on textarea "Hello, Delayed debond due to patients busy work diary. Please find attached pos…" at bounding box center [797, 352] width 1006 height 183
drag, startPoint x: 669, startPoint y: 484, endPoint x: 939, endPoint y: 476, distance: 270.8
click at [939, 444] on textarea "Hello, Delayed debond due to patients busy work diary. Please find attached pos…" at bounding box center [797, 352] width 1006 height 183
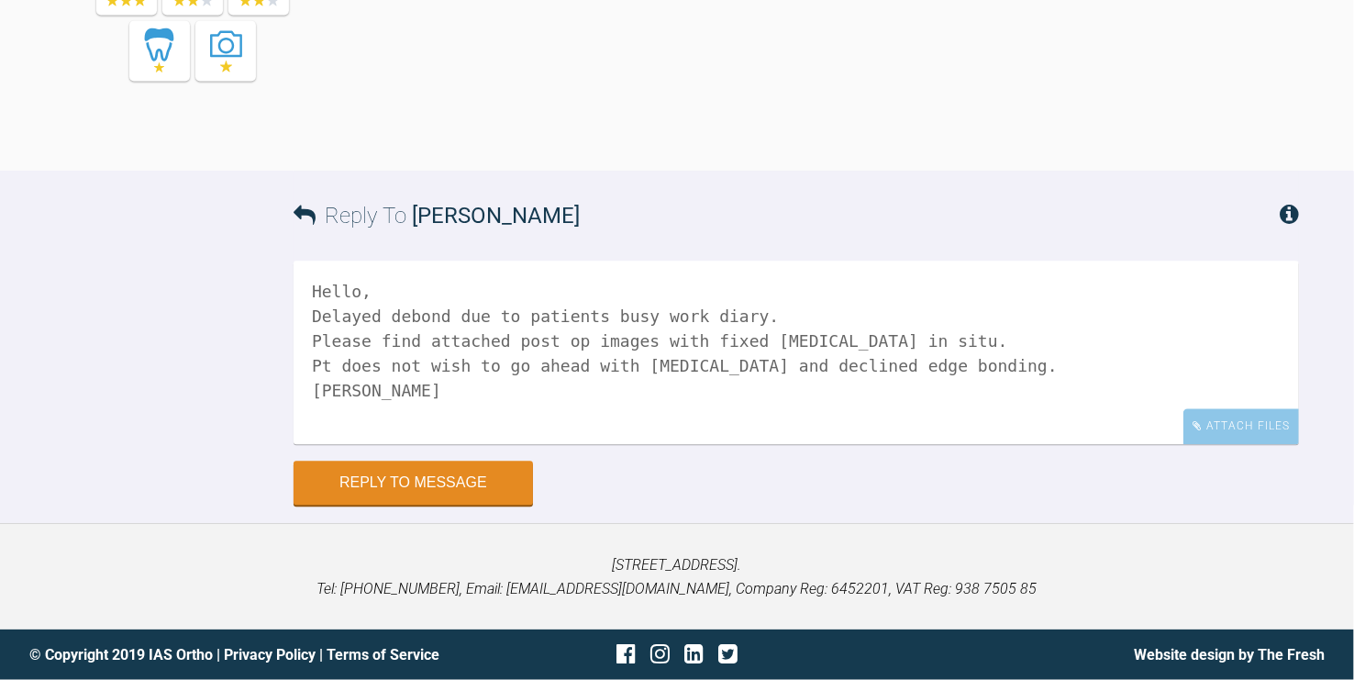
type textarea "Hello, Delayed debond due to patients busy work diary. Please find attached pos…"
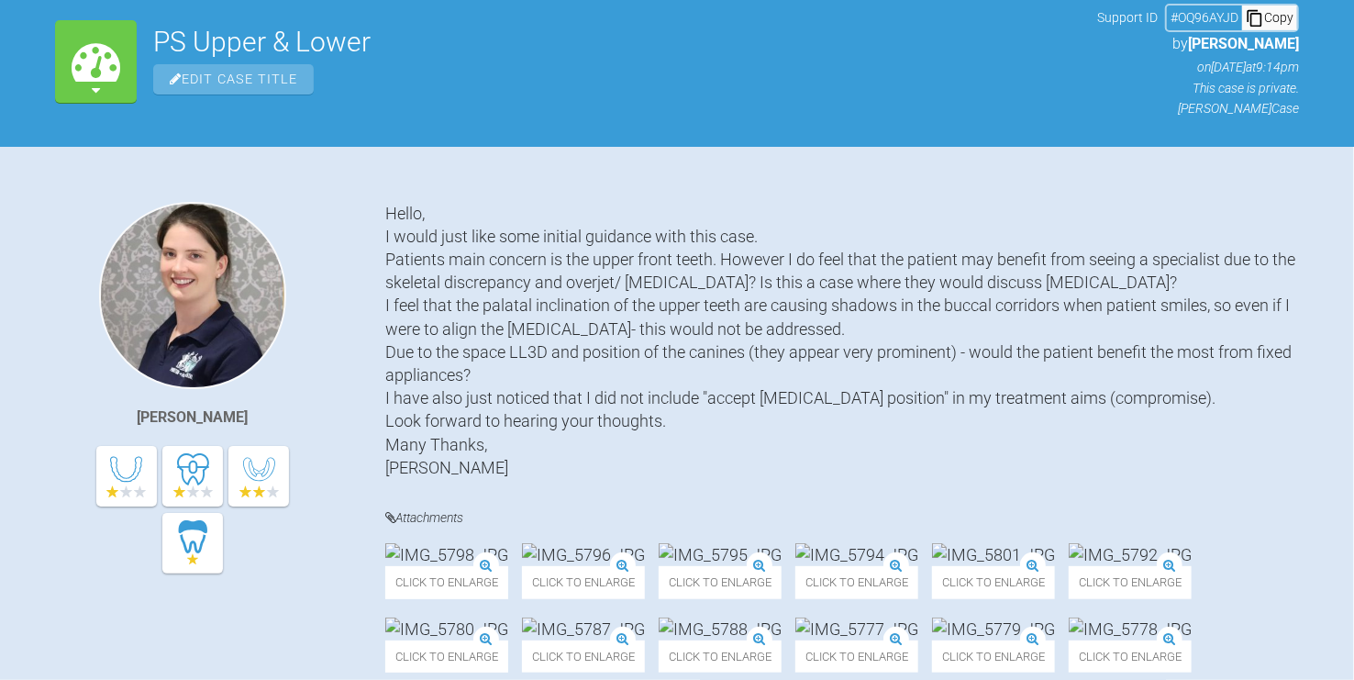
scroll to position [0, 0]
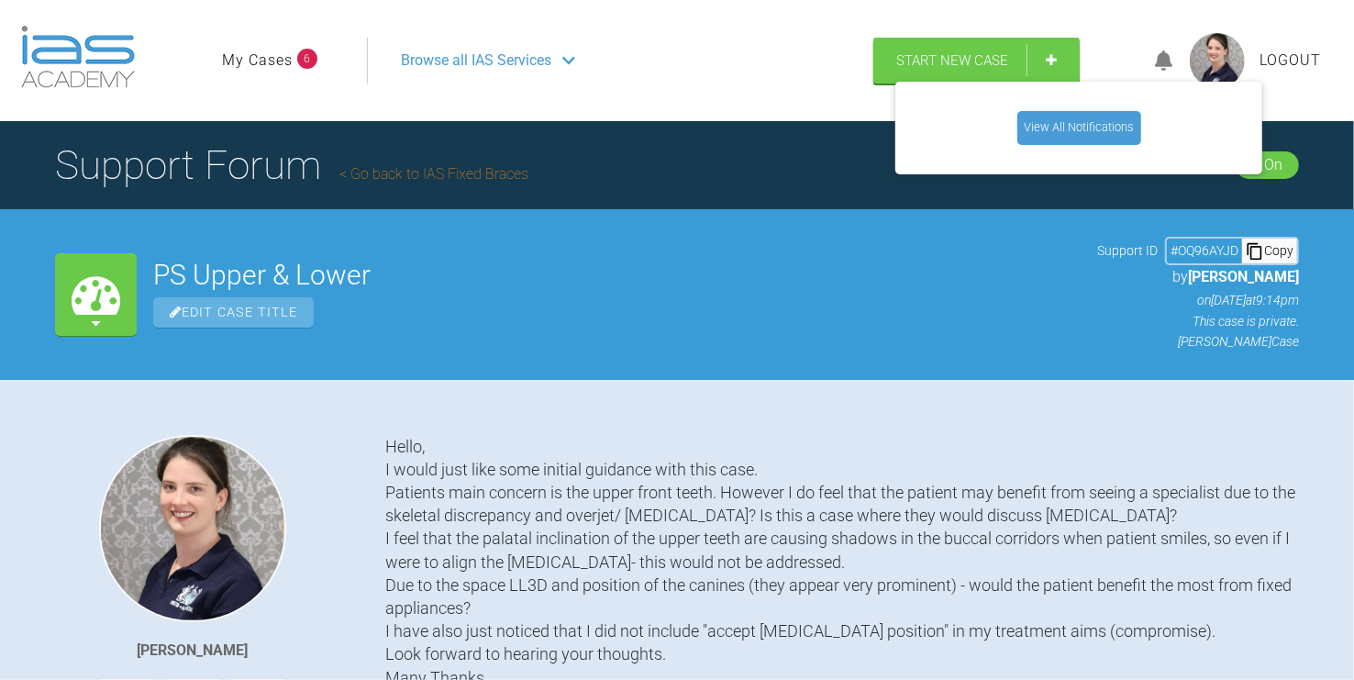
click at [524, 110] on header "My Cases 6 Logout Browse all IAS Services Start New Case View All Notifications…" at bounding box center [677, 60] width 1354 height 121
click at [284, 52] on link "My Cases" at bounding box center [257, 61] width 71 height 24
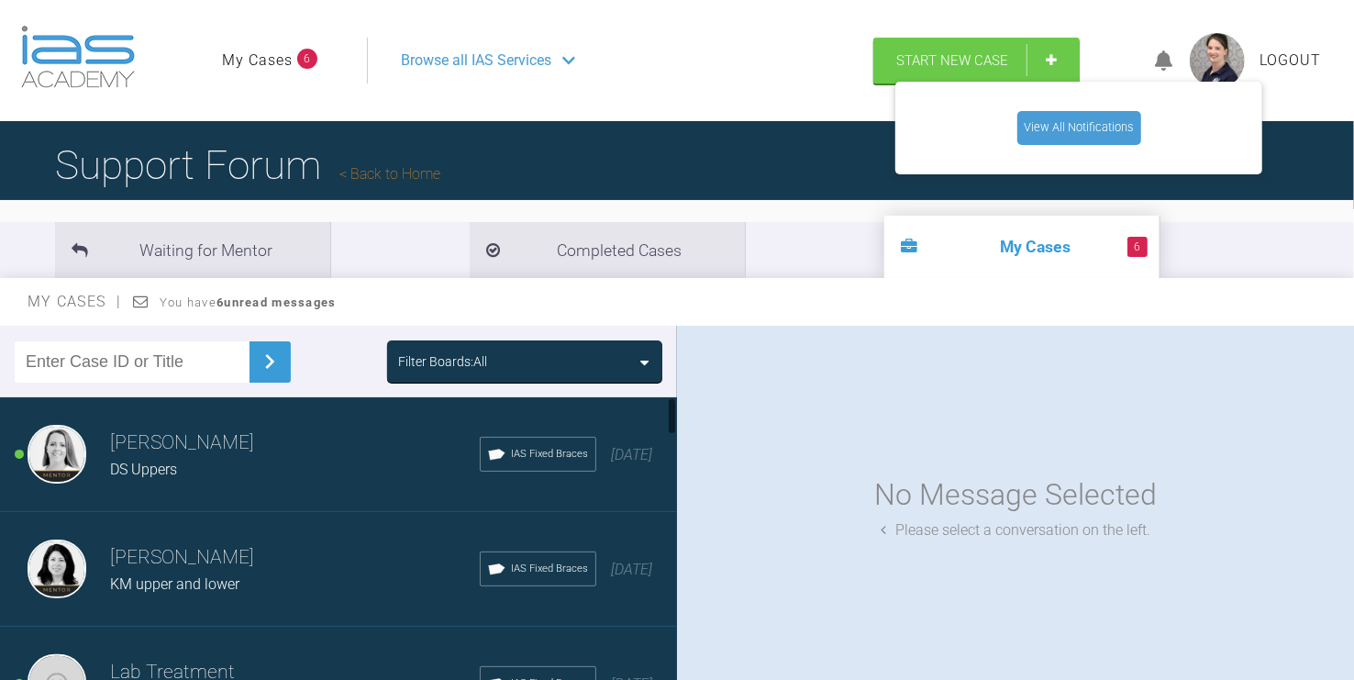
click at [194, 452] on h3 "[PERSON_NAME]" at bounding box center [295, 443] width 370 height 31
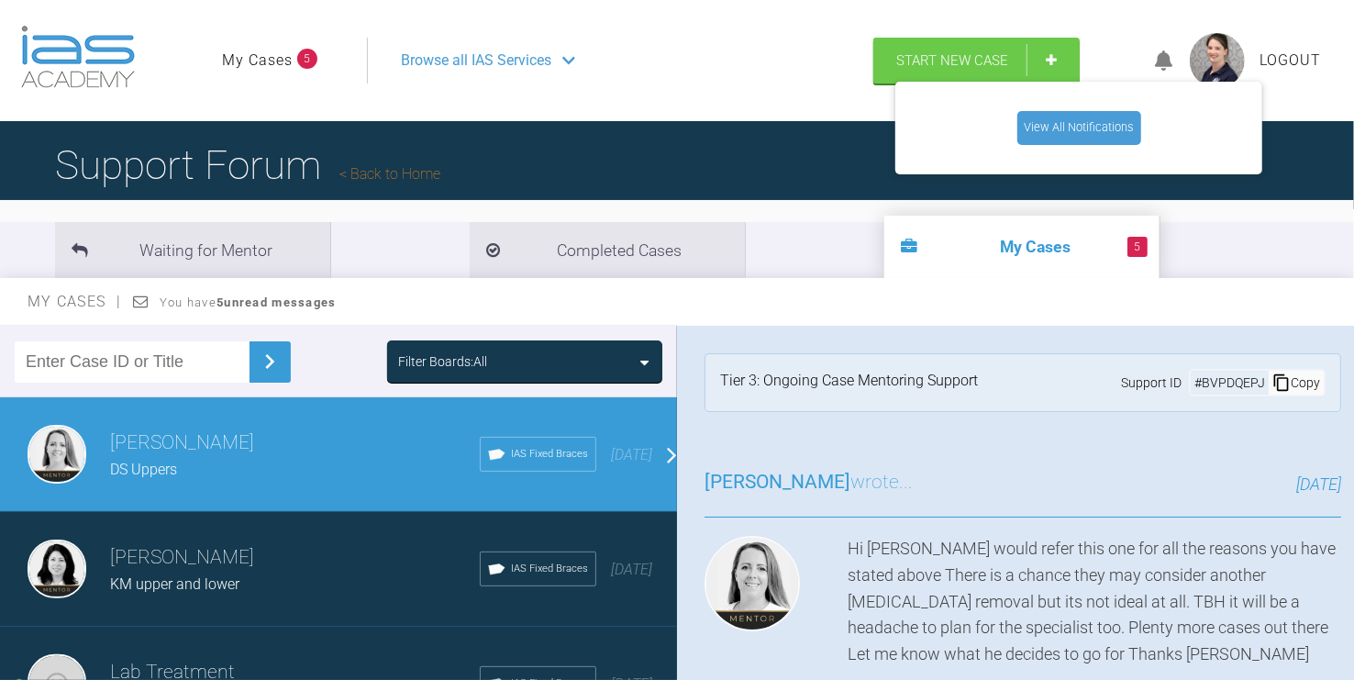
click at [1035, 567] on div "Hi [PERSON_NAME] would refer this one for all the reasons you have stated above…" at bounding box center [1095, 602] width 494 height 132
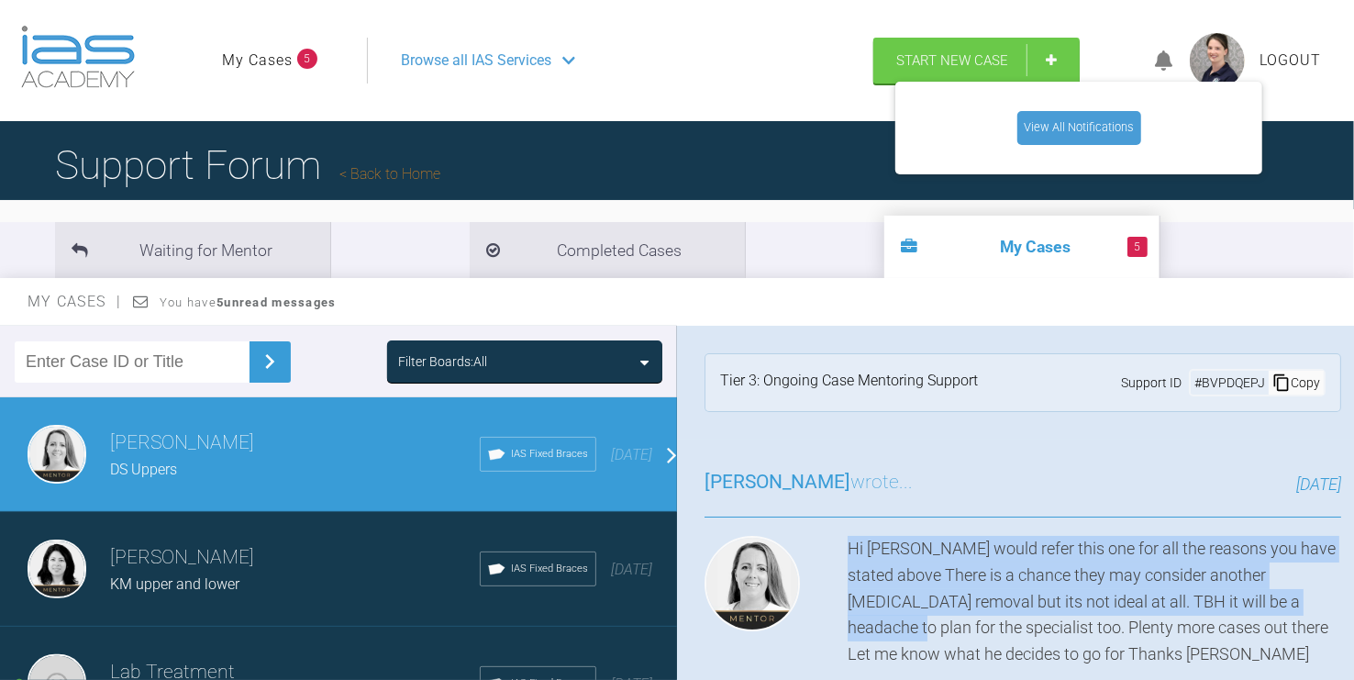
drag, startPoint x: 845, startPoint y: 546, endPoint x: 924, endPoint y: 617, distance: 106.5
click at [924, 611] on div "Hi [PERSON_NAME] would refer this one for all the reasons you have stated above…" at bounding box center [1023, 602] width 637 height 132
click at [987, 584] on div "Hi [PERSON_NAME] would refer this one for all the reasons you have stated above…" at bounding box center [1095, 602] width 494 height 132
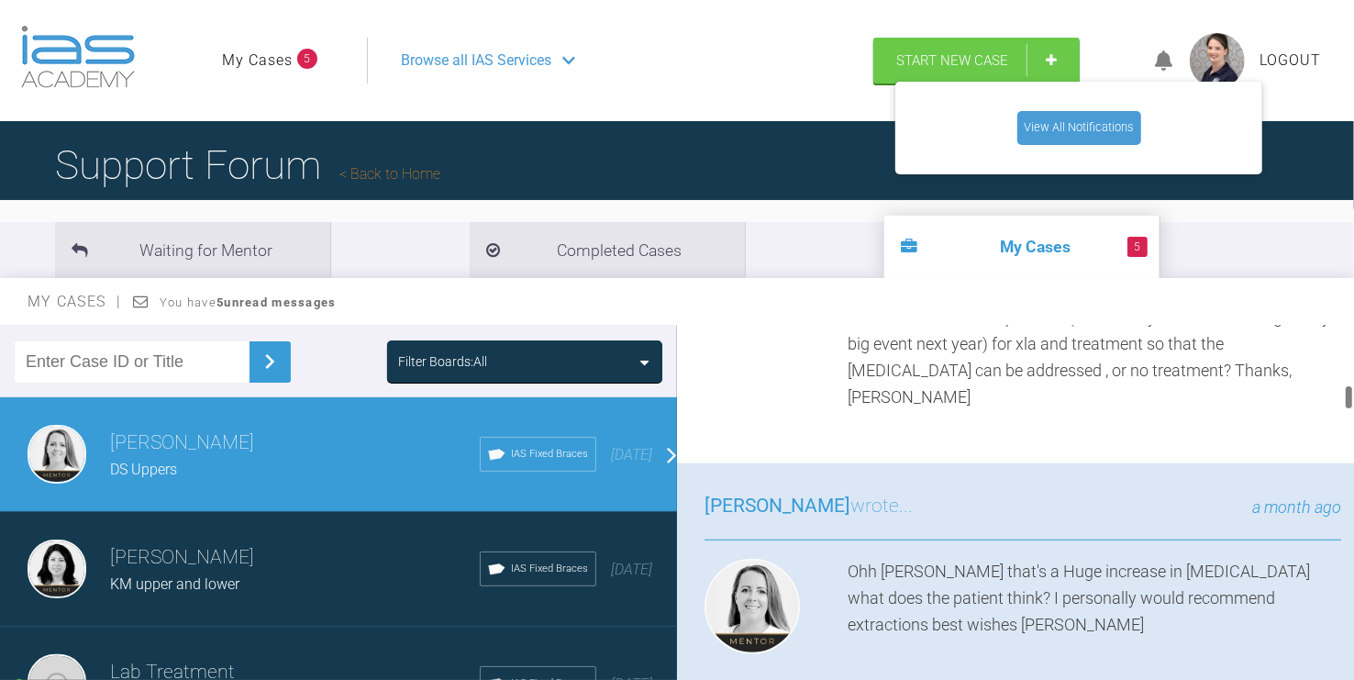
scroll to position [815, 0]
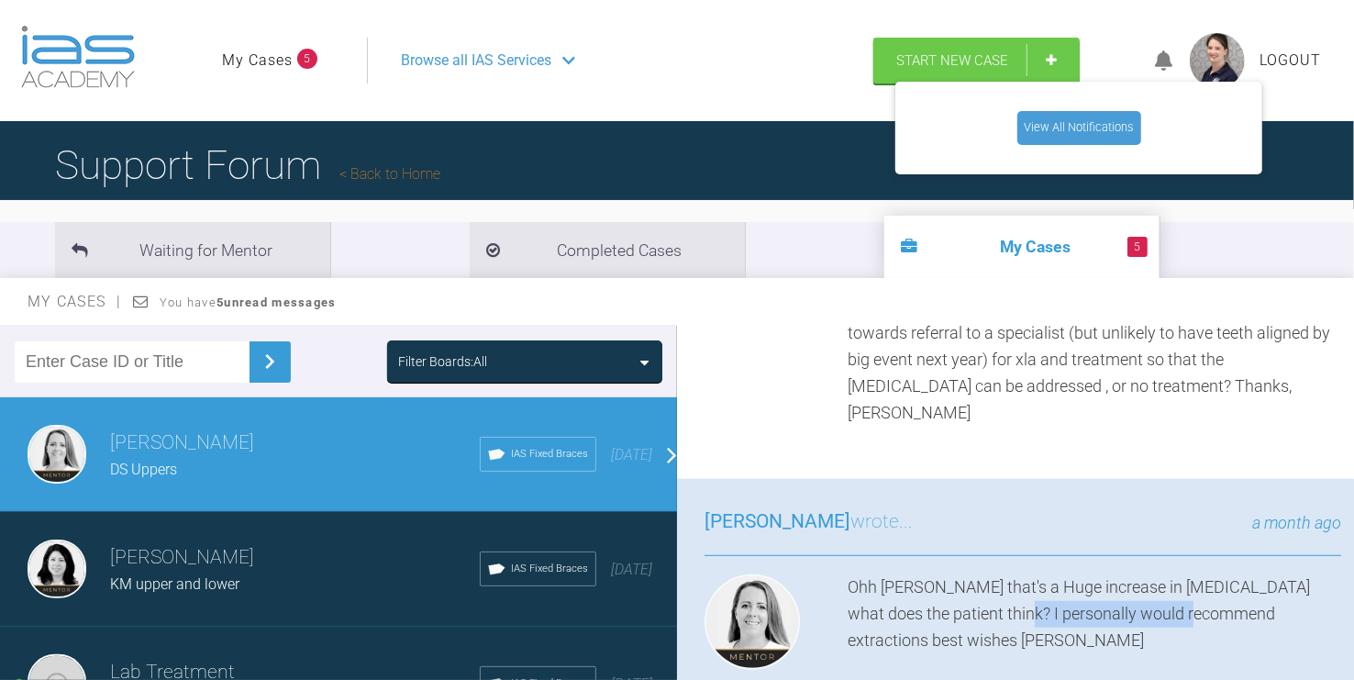
drag, startPoint x: 1022, startPoint y: 577, endPoint x: 1209, endPoint y: 587, distance: 187.4
click at [1209, 587] on div "Ohh [PERSON_NAME] that's a Huge increase in [MEDICAL_DATA] what does the patien…" at bounding box center [1095, 625] width 494 height 103
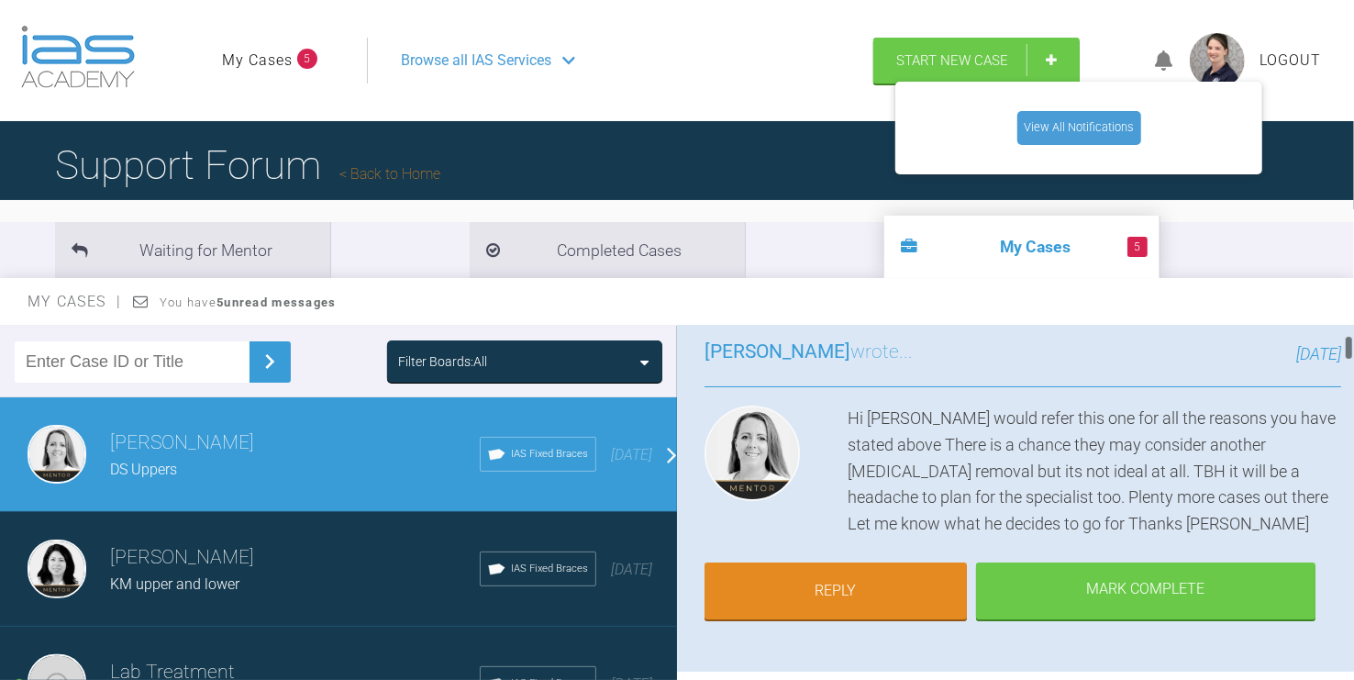
scroll to position [102, 0]
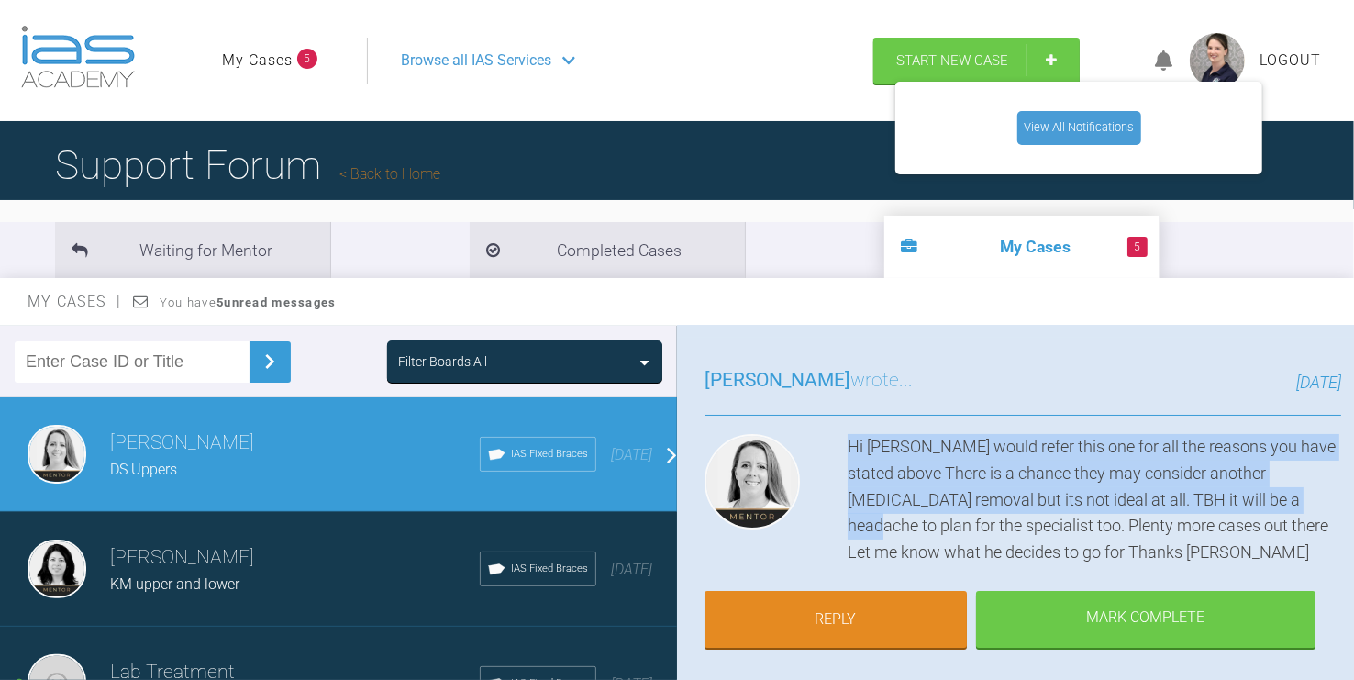
drag, startPoint x: 848, startPoint y: 442, endPoint x: 891, endPoint y: 518, distance: 87.5
click at [891, 518] on div "Hi [PERSON_NAME] would refer this one for all the reasons you have stated above…" at bounding box center [1095, 500] width 494 height 132
click at [1050, 497] on div "Hi [PERSON_NAME] would refer this one for all the reasons you have stated above…" at bounding box center [1095, 500] width 494 height 132
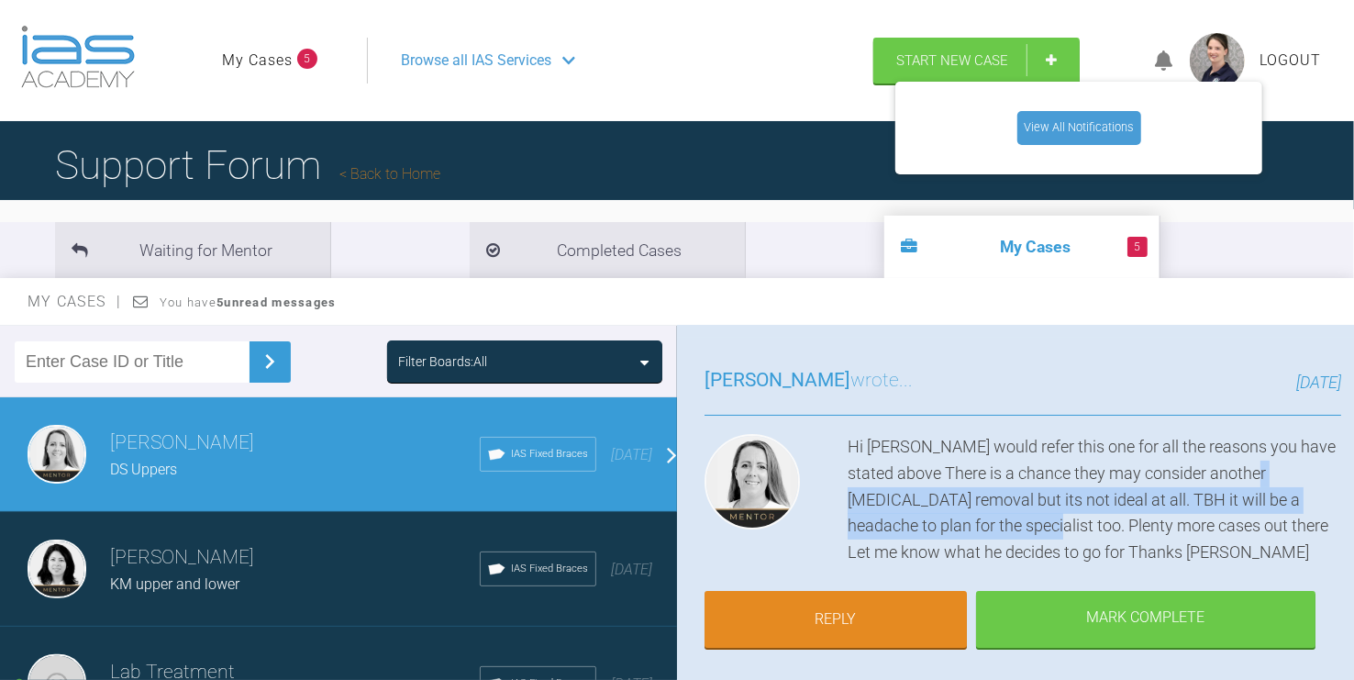
drag, startPoint x: 873, startPoint y: 499, endPoint x: 1056, endPoint y: 523, distance: 184.1
click at [1056, 523] on div "Hi [PERSON_NAME] would refer this one for all the reasons you have stated above…" at bounding box center [1095, 500] width 494 height 132
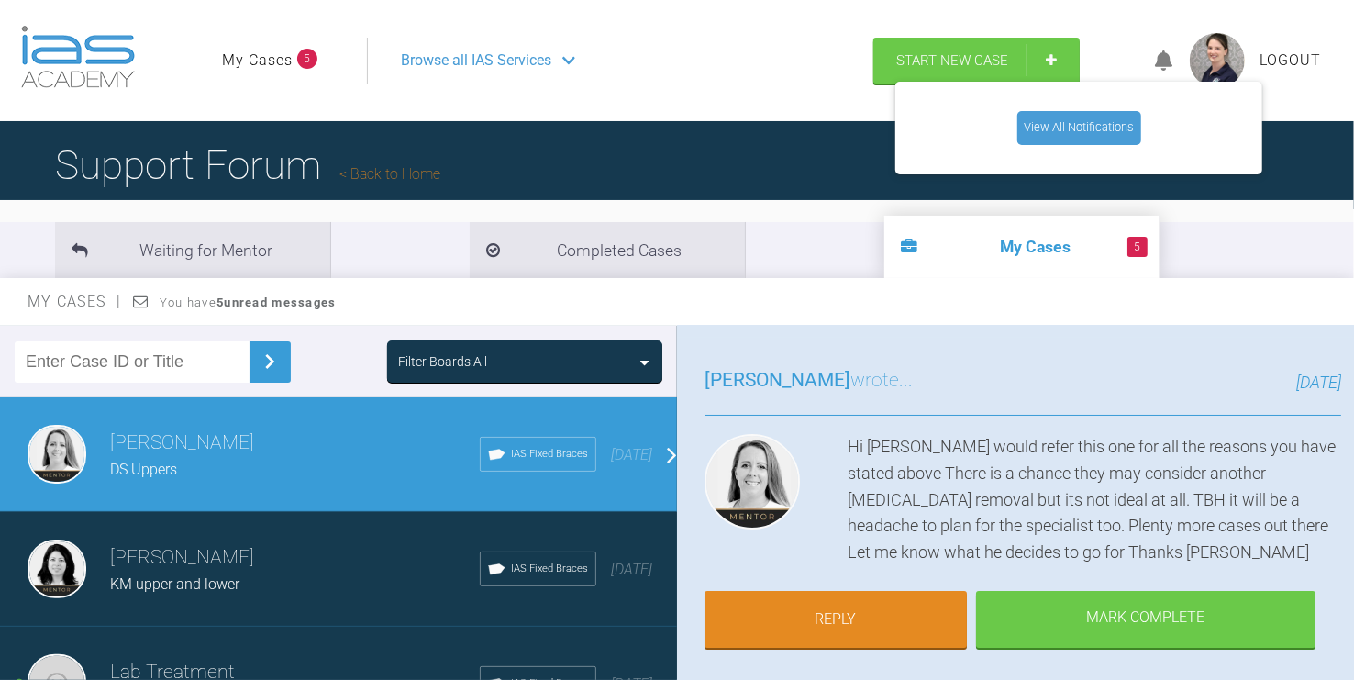
click at [1092, 535] on div "Hi [PERSON_NAME] would refer this one for all the reasons you have stated above…" at bounding box center [1095, 500] width 494 height 132
